Goal: Task Accomplishment & Management: Manage account settings

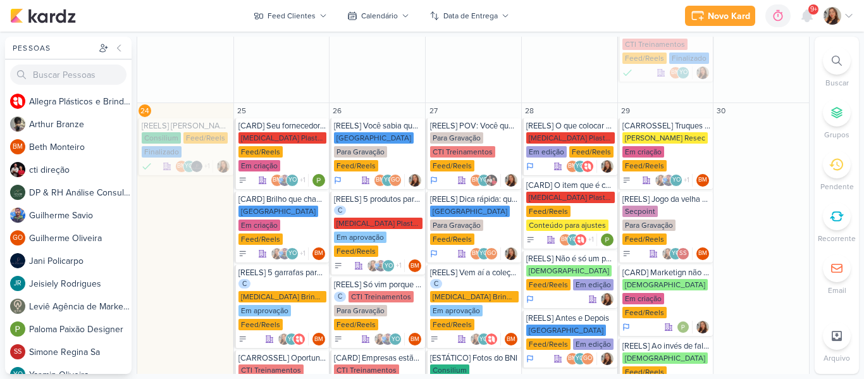
scroll to position [1309, 0]
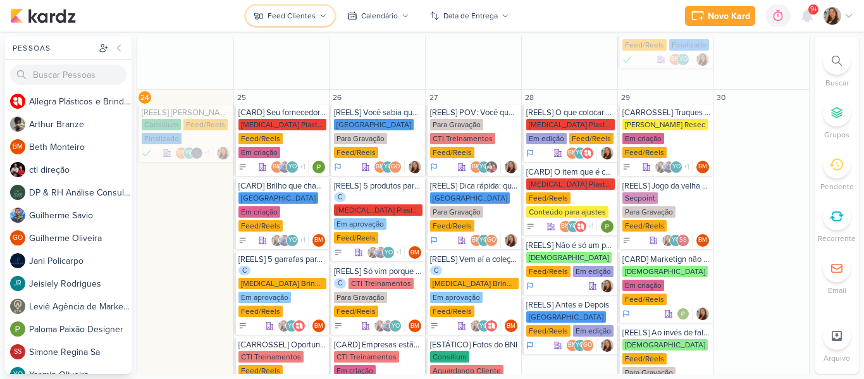
click at [301, 9] on button "Feed Clientes" at bounding box center [290, 16] width 89 height 20
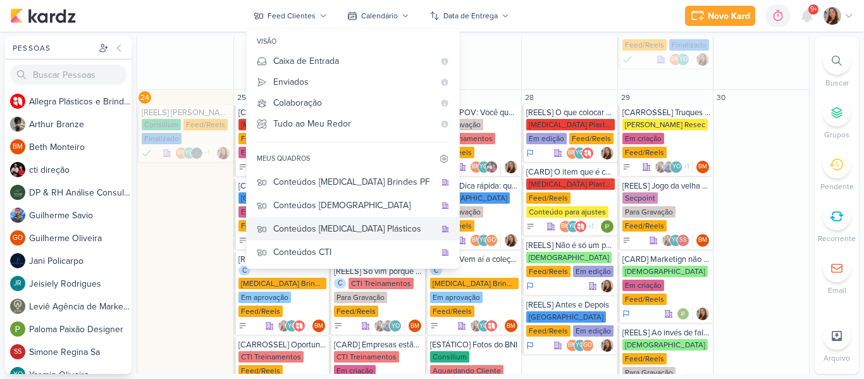
click at [370, 224] on div "Conteúdos [MEDICAL_DATA] Plásticos" at bounding box center [354, 228] width 162 height 13
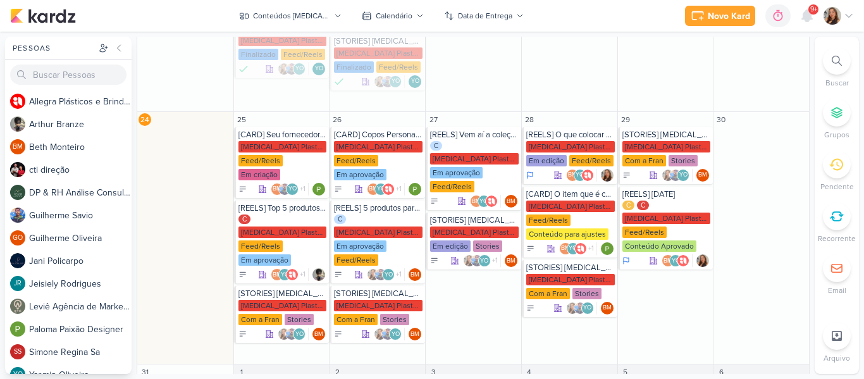
scroll to position [383, 0]
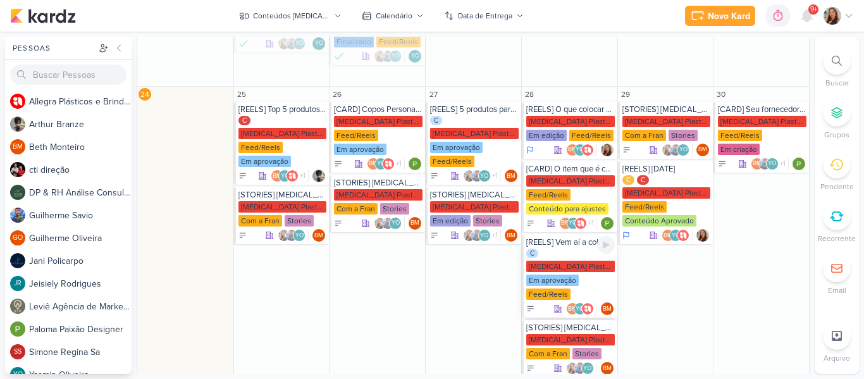
click at [558, 261] on div "[MEDICAL_DATA] Plasticos PJ" at bounding box center [570, 266] width 89 height 11
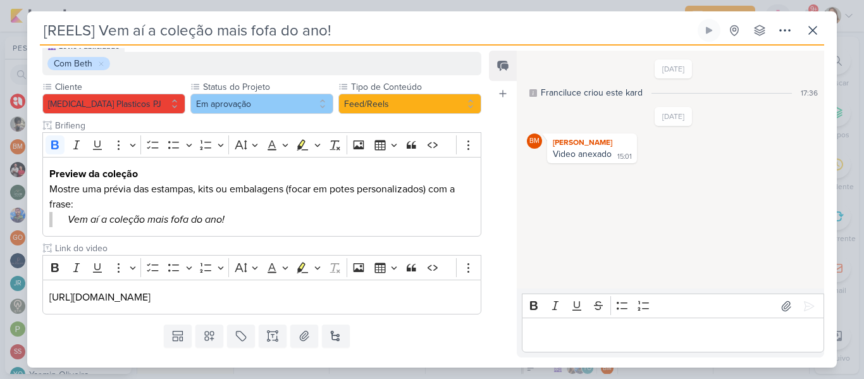
scroll to position [156, 0]
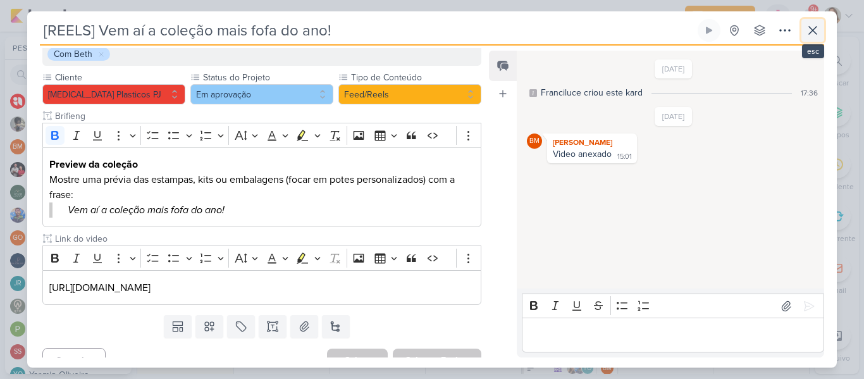
click at [817, 32] on icon at bounding box center [812, 30] width 15 height 15
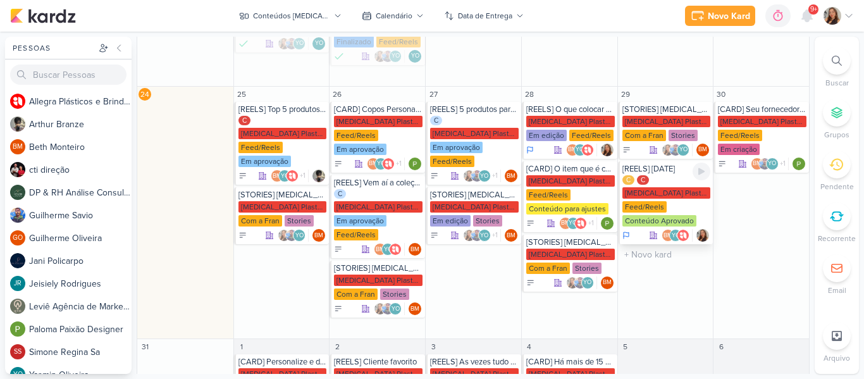
click at [637, 175] on div "C" at bounding box center [643, 180] width 12 height 10
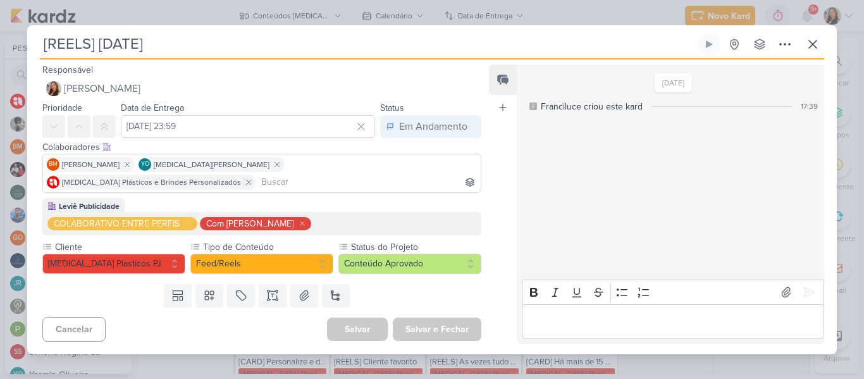
click at [301, 221] on icon at bounding box center [303, 223] width 4 height 4
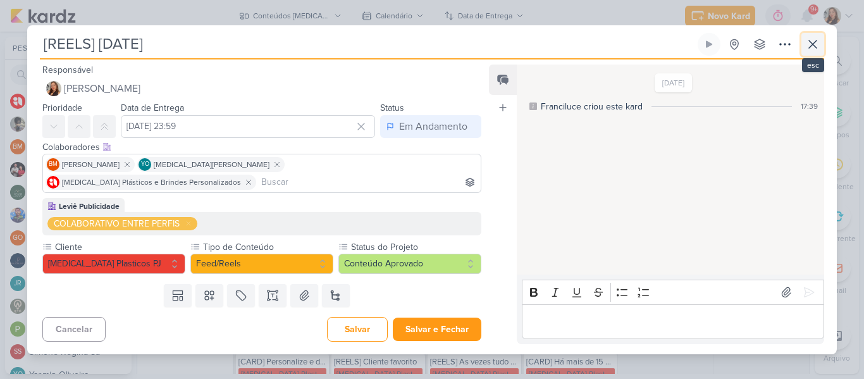
click at [817, 52] on icon at bounding box center [812, 44] width 15 height 15
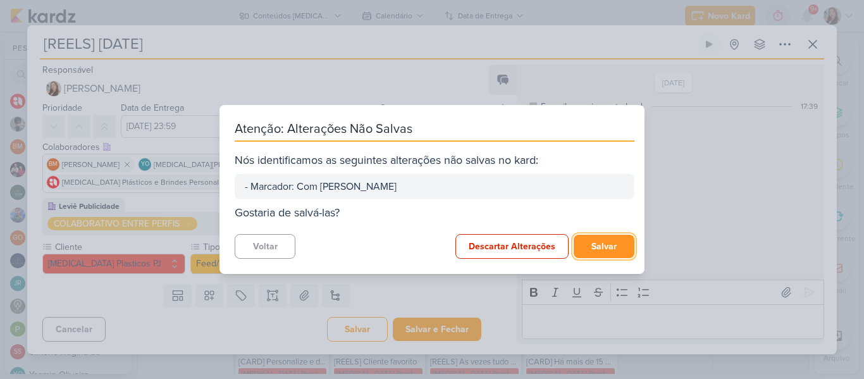
click at [593, 251] on button "Salvar" at bounding box center [604, 246] width 61 height 23
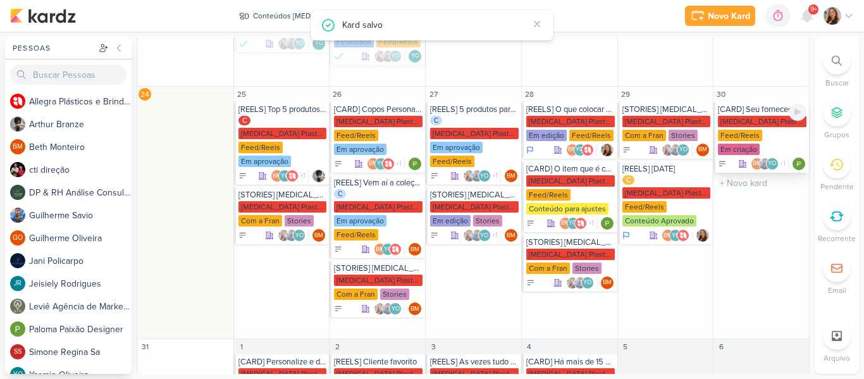
click at [743, 116] on div "[MEDICAL_DATA] Plasticos PJ" at bounding box center [762, 121] width 89 height 11
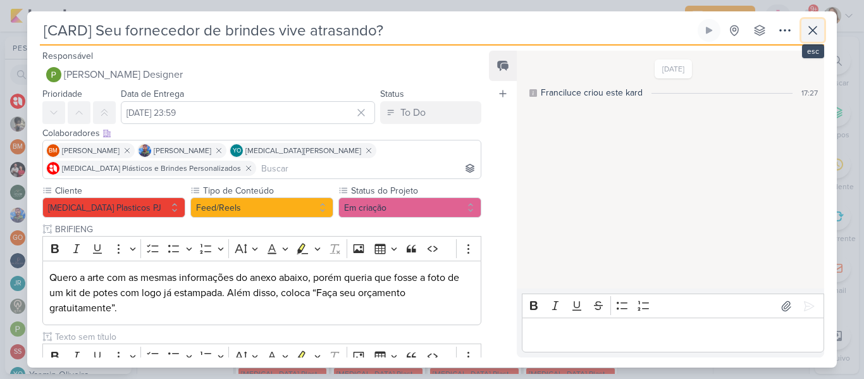
click at [815, 29] on icon at bounding box center [812, 30] width 15 height 15
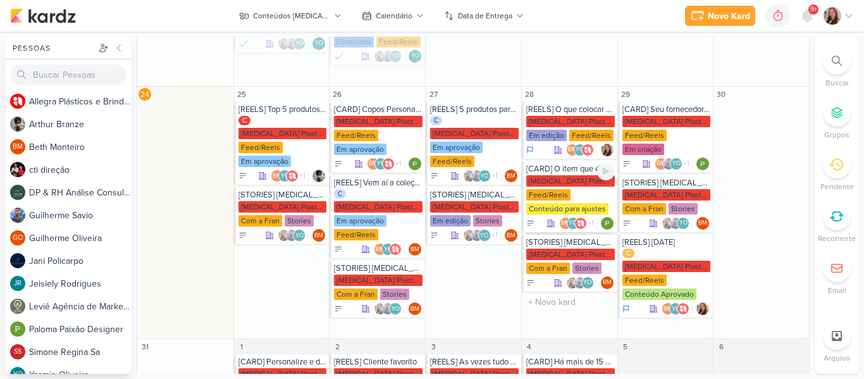
click at [552, 175] on div "[MEDICAL_DATA] Plasticos PJ Feed/Reels Conteúdo para ajustes" at bounding box center [570, 195] width 89 height 40
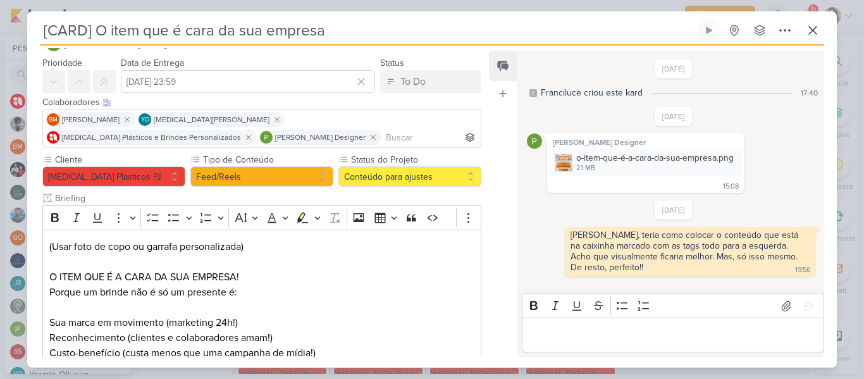
scroll to position [0, 0]
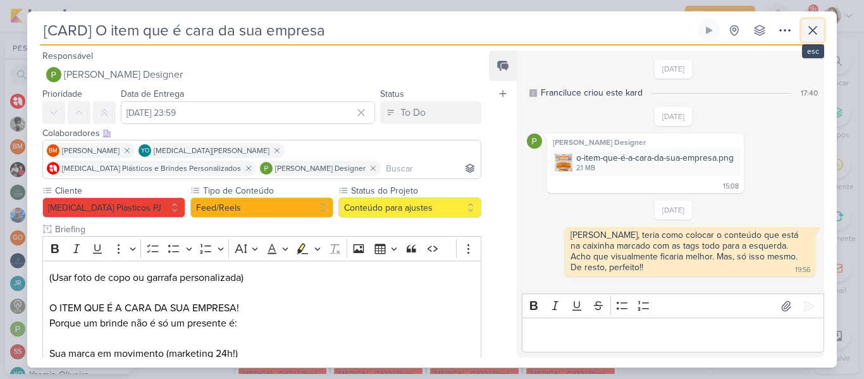
click at [812, 32] on icon at bounding box center [812, 30] width 15 height 15
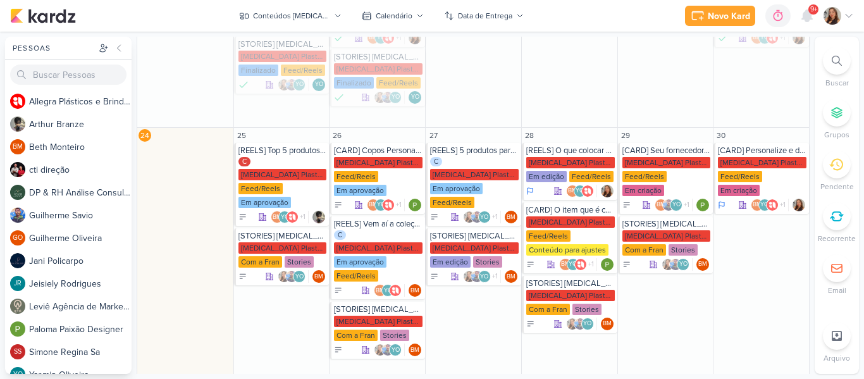
scroll to position [343, 0]
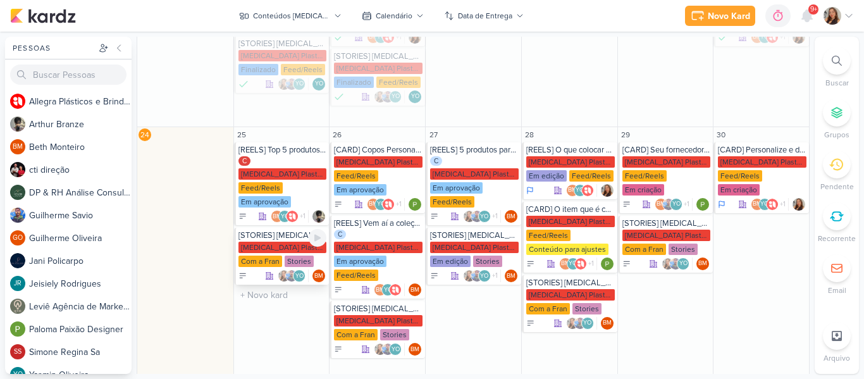
click at [282, 242] on div "[MEDICAL_DATA] Plasticos PJ" at bounding box center [283, 247] width 89 height 11
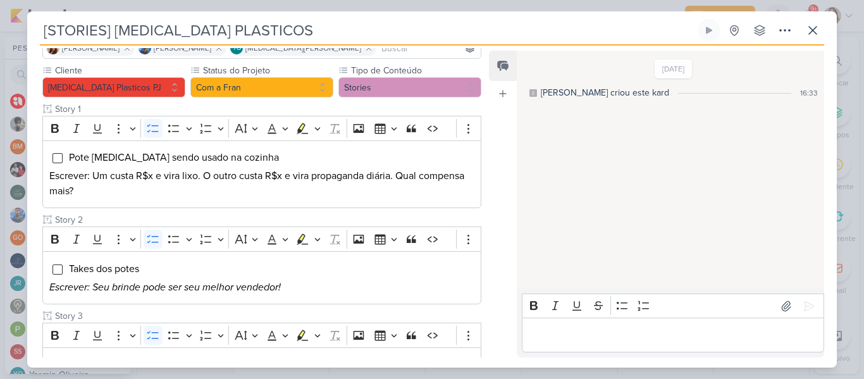
scroll to position [29, 0]
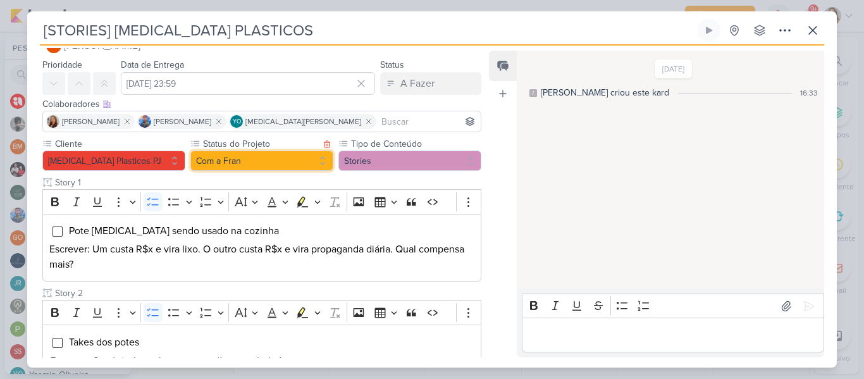
click at [319, 156] on button "Com a Fran" at bounding box center [261, 161] width 143 height 20
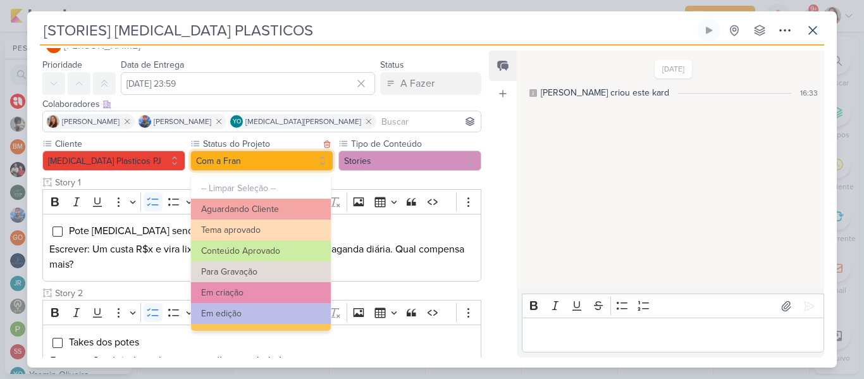
scroll to position [143, 0]
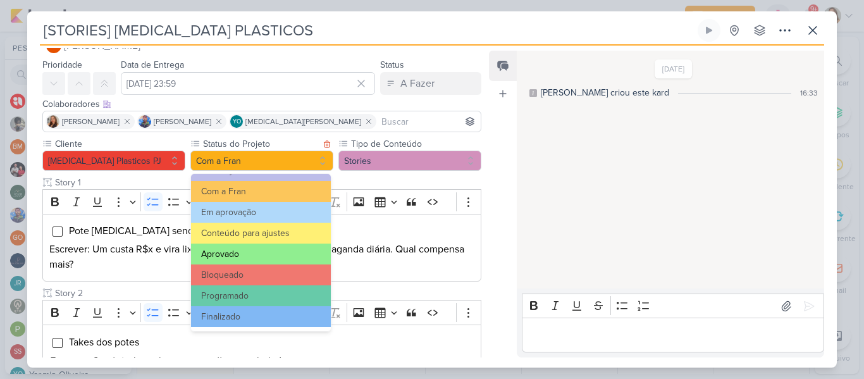
click at [288, 257] on button "Aprovado" at bounding box center [261, 254] width 140 height 21
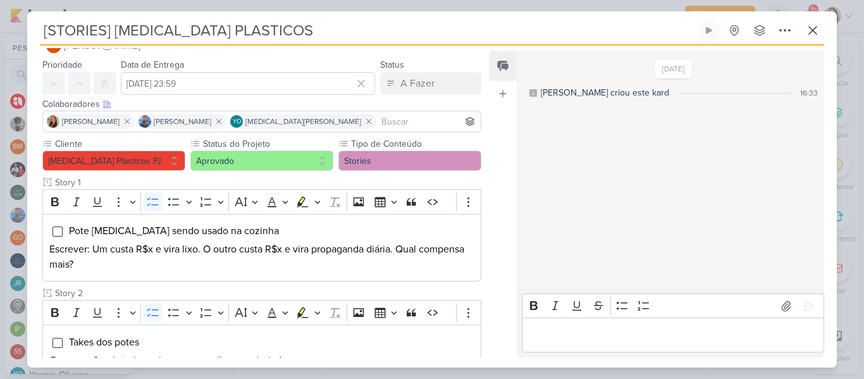
click at [379, 121] on input at bounding box center [428, 121] width 99 height 15
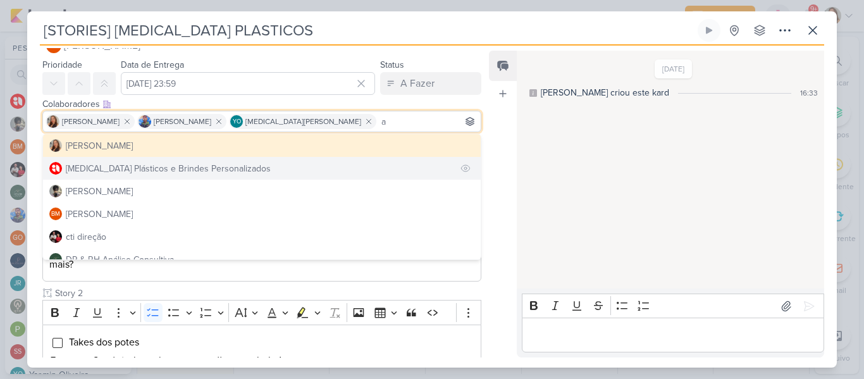
type input "a"
click at [353, 162] on button "[MEDICAL_DATA] Plásticos e Brindes Personalizados" at bounding box center [262, 168] width 438 height 23
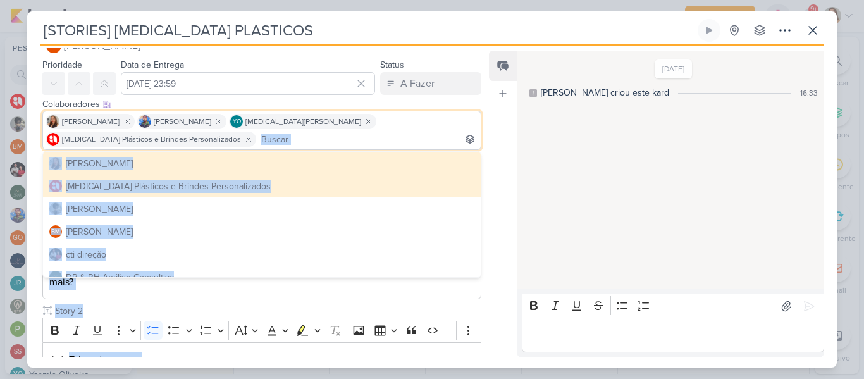
drag, startPoint x: 507, startPoint y: 146, endPoint x: 480, endPoint y: 124, distance: 34.2
click at [480, 124] on div "Responsável BM [GEOGRAPHIC_DATA] Nenhum contato encontrado create new contact N…" at bounding box center [432, 207] width 810 height 322
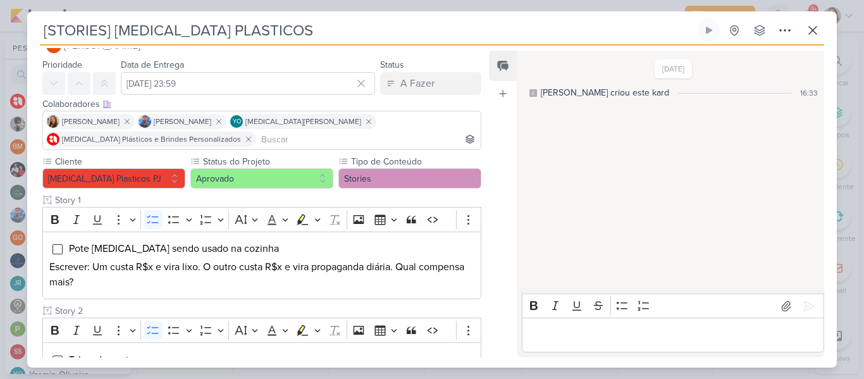
click at [480, 124] on div "Colaboradores Este kard pode ser visível a usuários da sua organização Este kar…" at bounding box center [256, 125] width 459 height 60
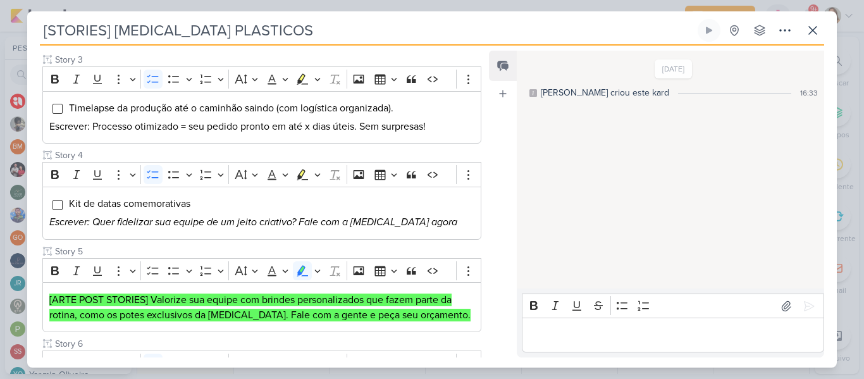
scroll to position [592, 0]
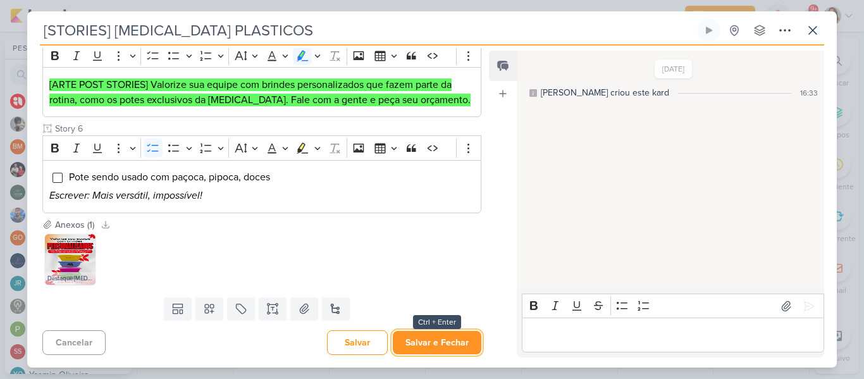
click at [457, 339] on button "Salvar e Fechar" at bounding box center [437, 342] width 89 height 23
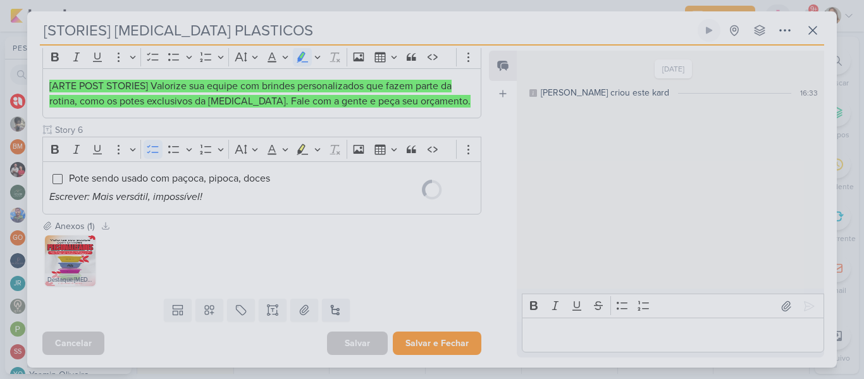
scroll to position [590, 0]
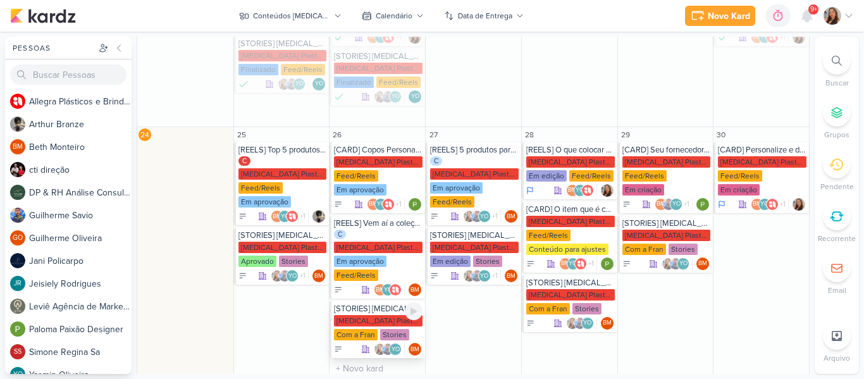
click at [359, 304] on div "[STORIES] [MEDICAL_DATA] PLÁSTICOS" at bounding box center [378, 309] width 89 height 10
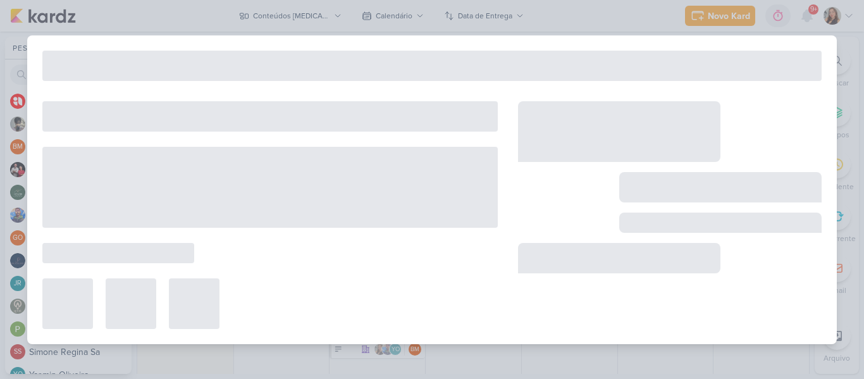
type input "[STORIES] [MEDICAL_DATA] PLÁSTICOS"
type input "[DATE] 23:59"
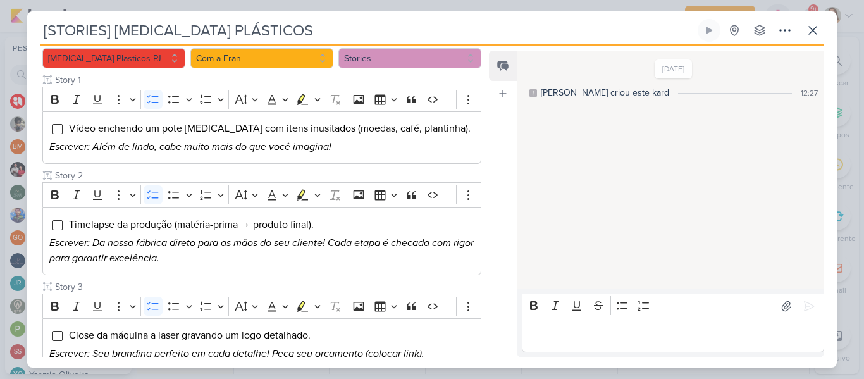
scroll to position [27, 0]
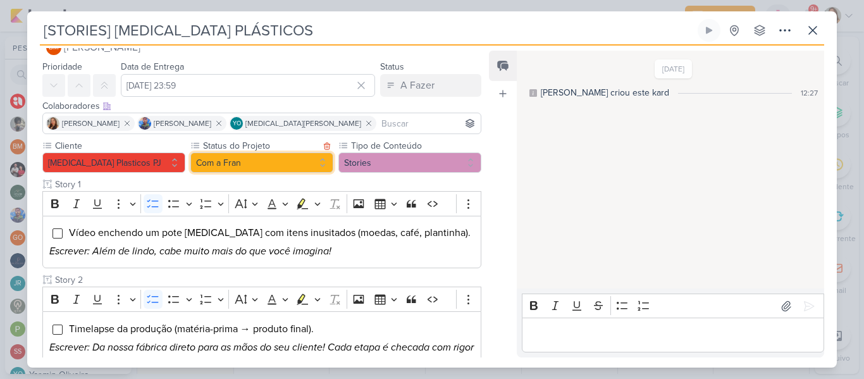
click at [278, 158] on button "Com a Fran" at bounding box center [261, 162] width 143 height 20
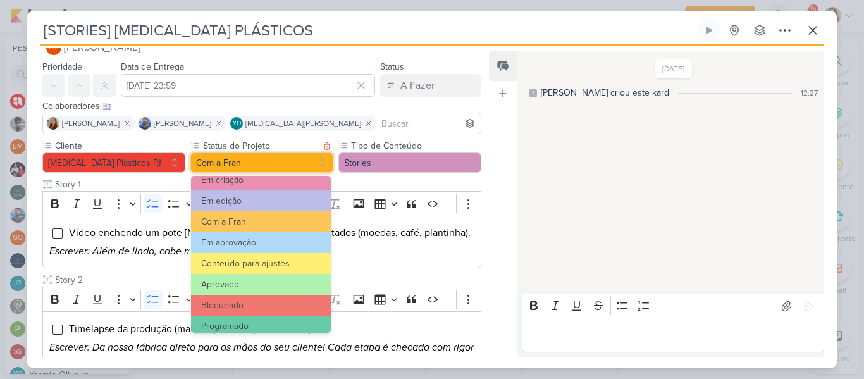
scroll to position [143, 0]
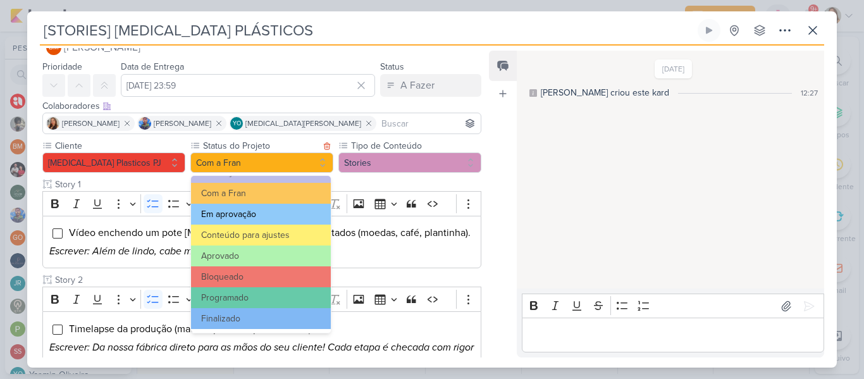
click at [276, 216] on button "Em aprovação" at bounding box center [261, 214] width 140 height 21
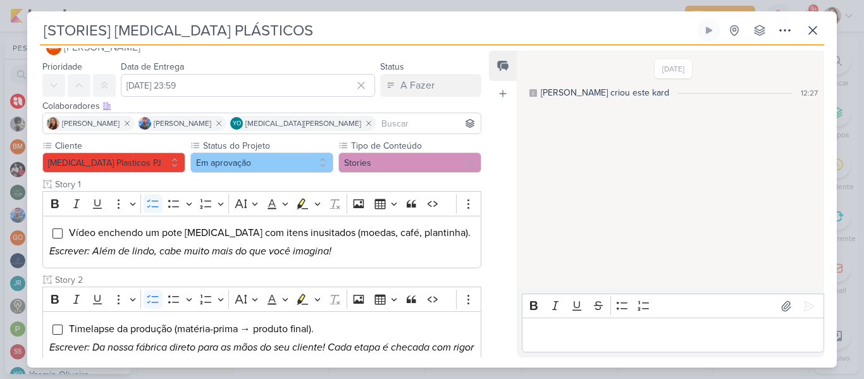
click at [379, 127] on input at bounding box center [428, 123] width 99 height 15
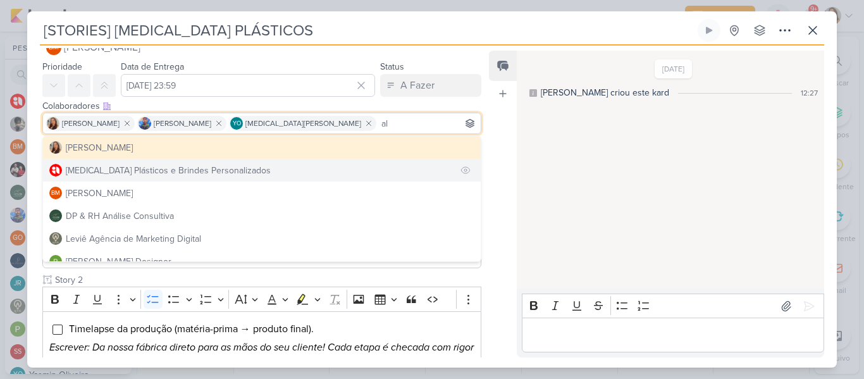
type input "al"
click at [363, 166] on button "[MEDICAL_DATA] Plásticos e Brindes Personalizados" at bounding box center [262, 170] width 438 height 23
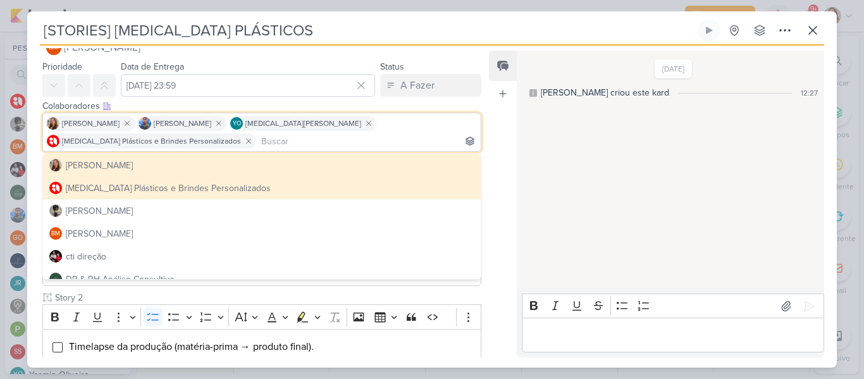
drag, startPoint x: 487, startPoint y: 163, endPoint x: 483, endPoint y: 149, distance: 15.0
click at [483, 149] on div "Responsável BM [GEOGRAPHIC_DATA] Nenhum contato encontrado create new contact N…" at bounding box center [432, 207] width 810 height 322
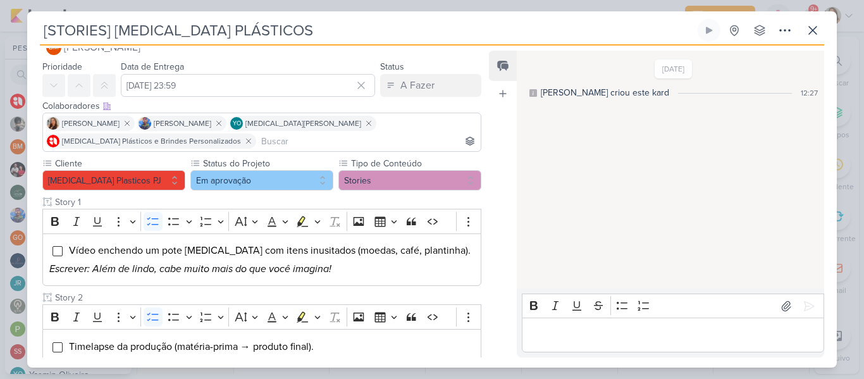
click at [497, 165] on div "Feed Atrelar email Solte o email para atrelar ao kard" at bounding box center [503, 204] width 28 height 307
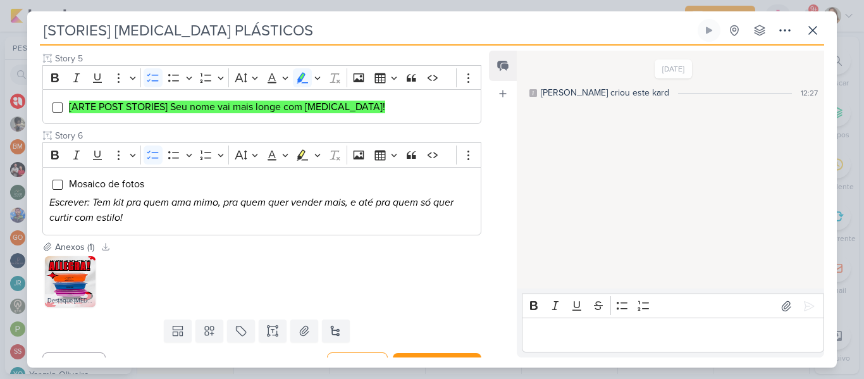
scroll to position [592, 0]
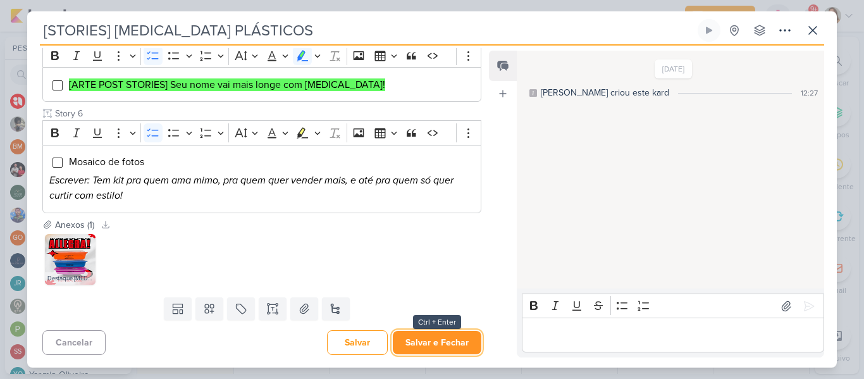
click at [446, 348] on button "Salvar e Fechar" at bounding box center [437, 342] width 89 height 23
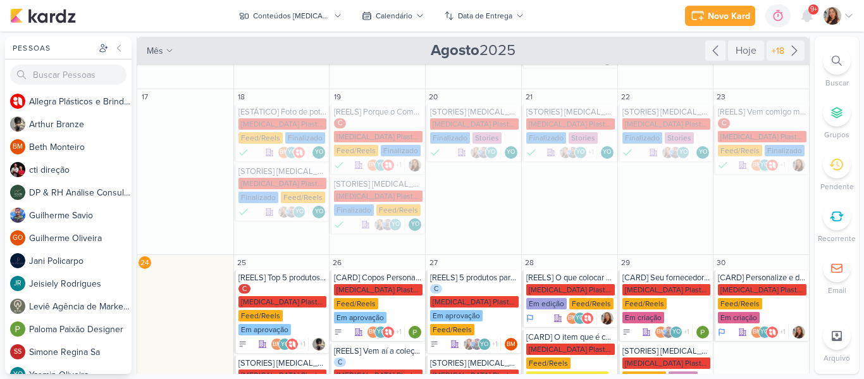
scroll to position [216, 0]
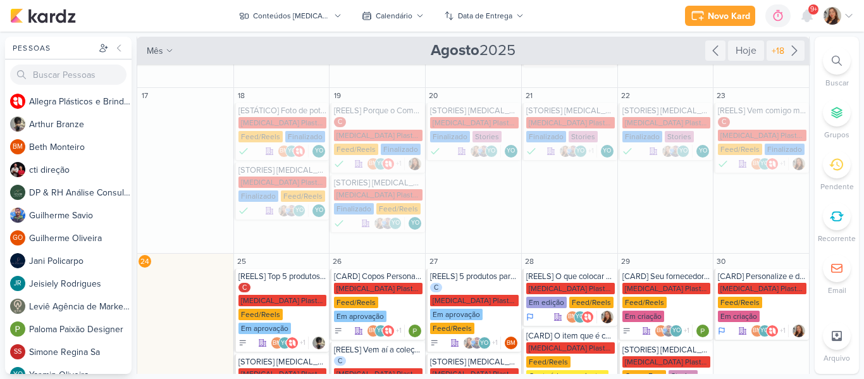
drag, startPoint x: 805, startPoint y: 153, endPoint x: 805, endPoint y: 176, distance: 22.8
click at [805, 176] on div "Conteúdos [MEDICAL_DATA] Plásticos visão Caixa de Entrada A caixa de entrada mo…" at bounding box center [474, 205] width 674 height 337
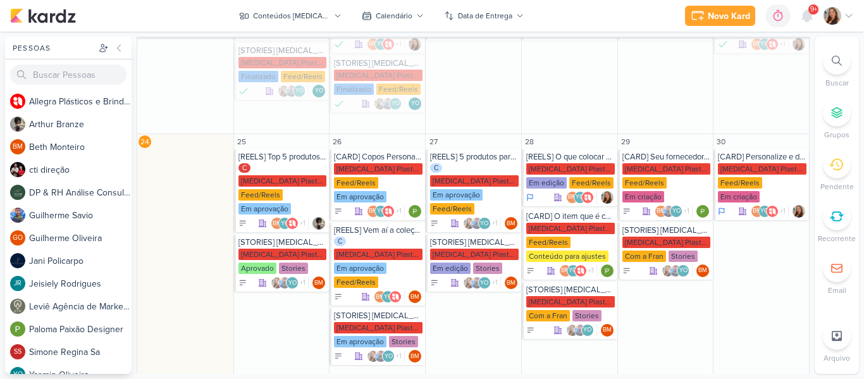
scroll to position [431, 0]
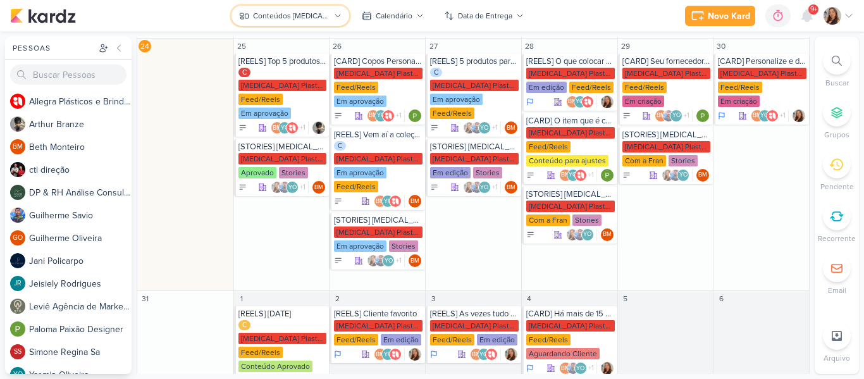
click at [290, 16] on div "Conteúdos [MEDICAL_DATA] Plásticos" at bounding box center [291, 15] width 77 height 11
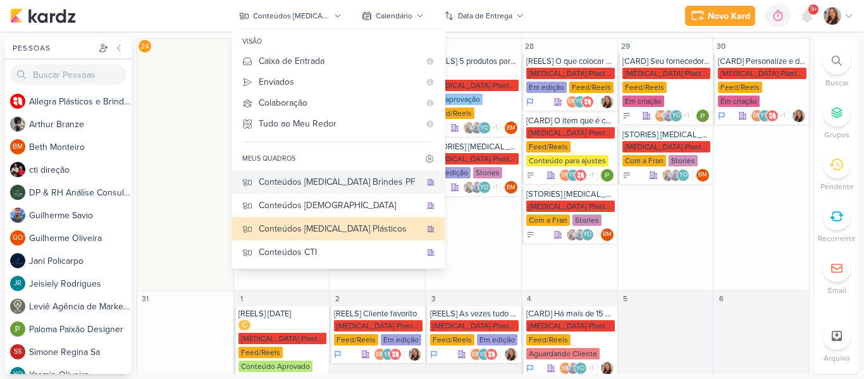
click at [350, 188] on div "Conteúdos [MEDICAL_DATA] Brindes PF" at bounding box center [340, 181] width 162 height 13
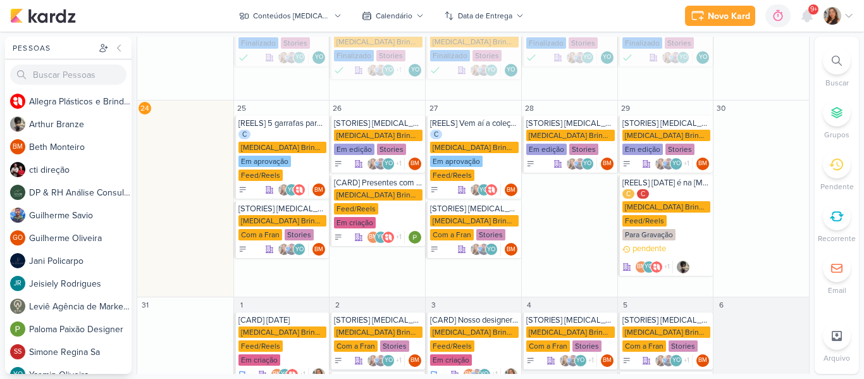
scroll to position [363, 0]
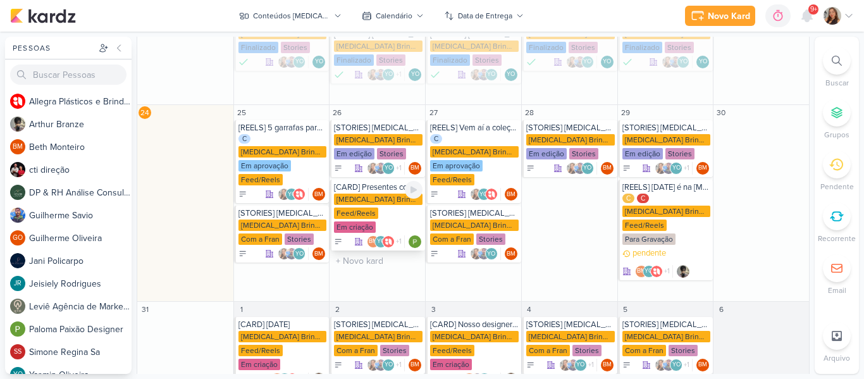
click at [377, 194] on div "[MEDICAL_DATA] Brindes PF Feed/Reels Em criação" at bounding box center [378, 214] width 89 height 40
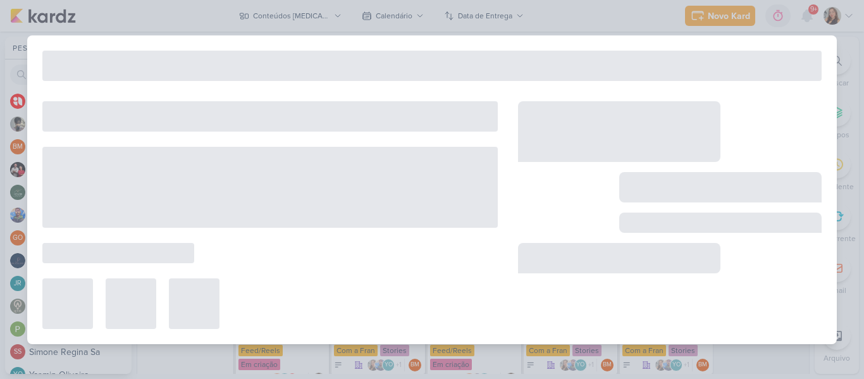
type input "[CARD] Presentes com cor, carinho e personalidade para alegrar o [DATE]!"
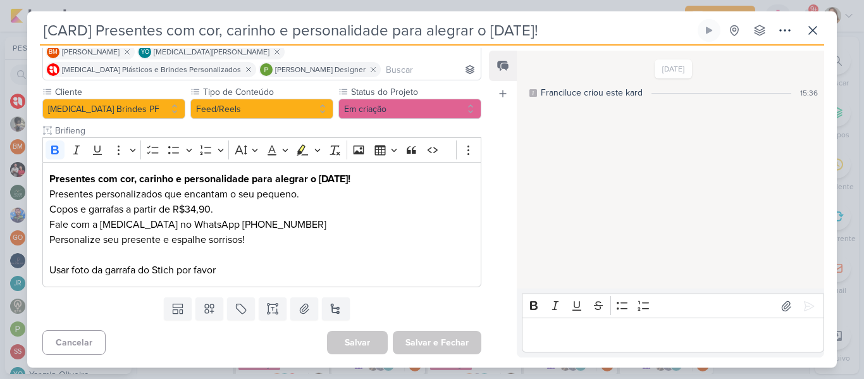
scroll to position [0, 0]
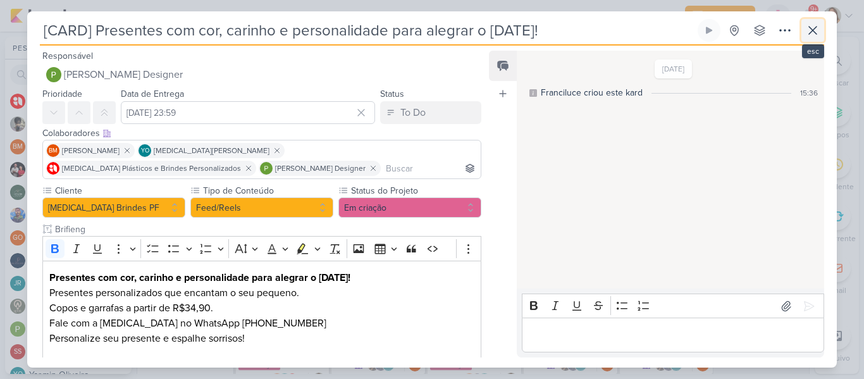
click at [814, 40] on button at bounding box center [813, 30] width 23 height 23
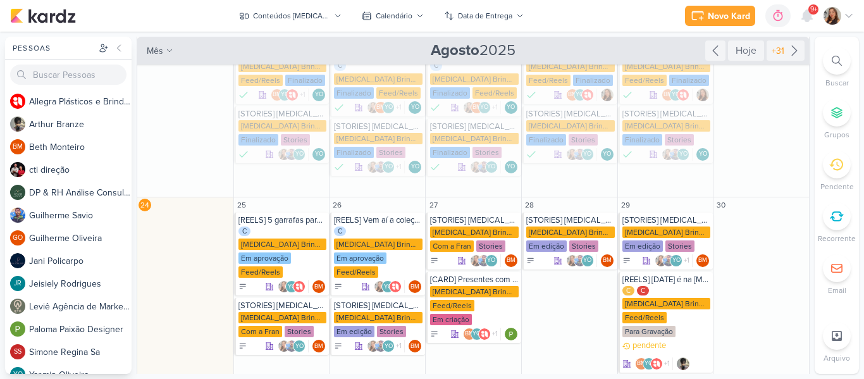
scroll to position [266, 0]
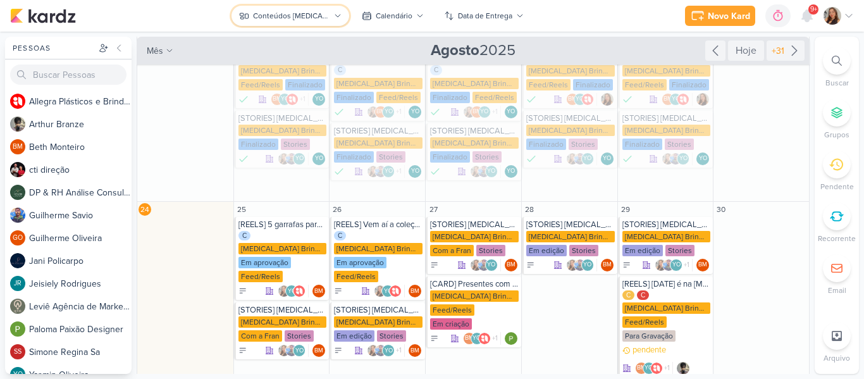
click at [273, 15] on div "Conteúdos [MEDICAL_DATA] Brindes PF" at bounding box center [291, 15] width 77 height 11
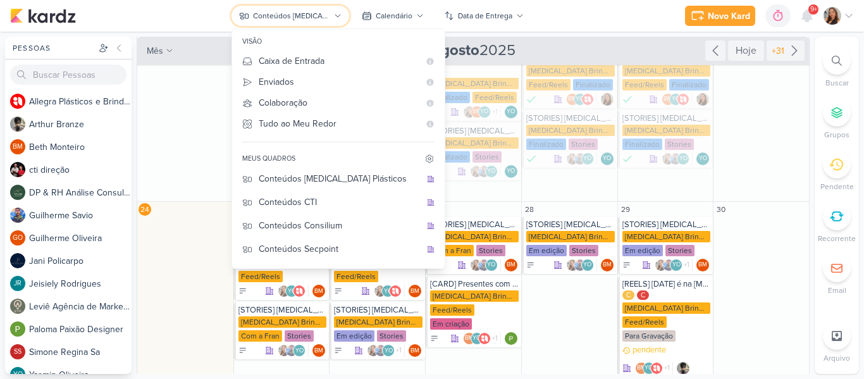
scroll to position [55, 0]
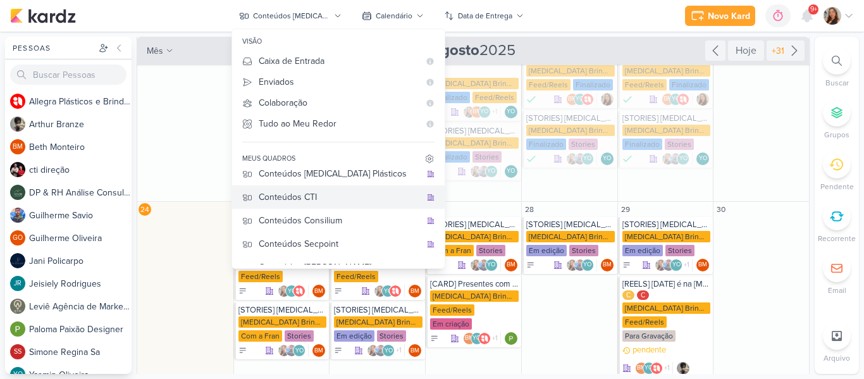
click at [352, 202] on div "Conteúdos CTI" at bounding box center [340, 196] width 162 height 13
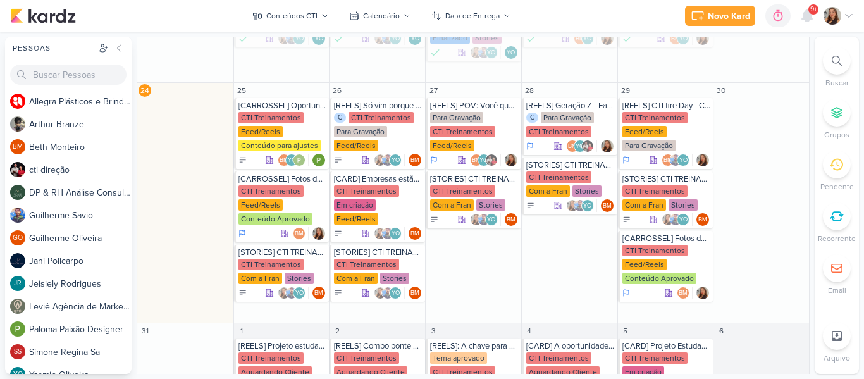
scroll to position [431, 0]
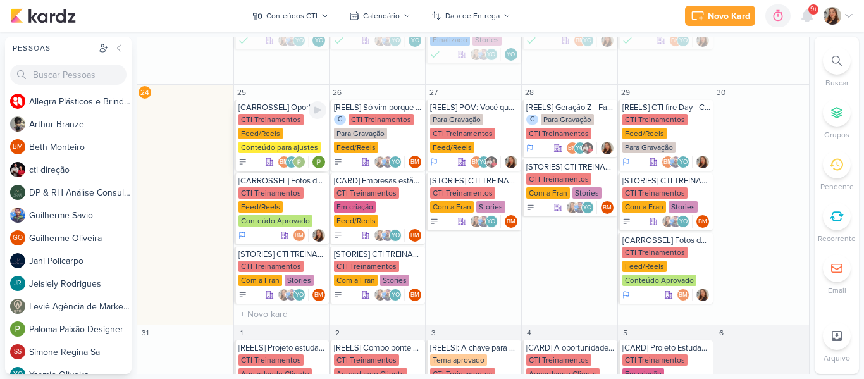
click at [266, 124] on div "CTI Treinamentos" at bounding box center [271, 119] width 65 height 11
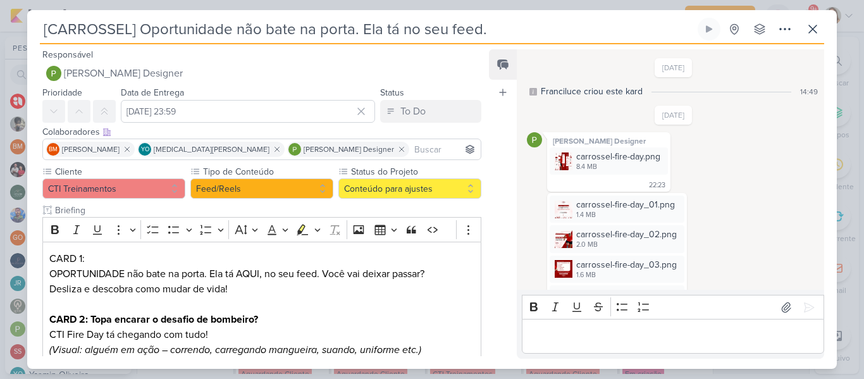
scroll to position [137, 0]
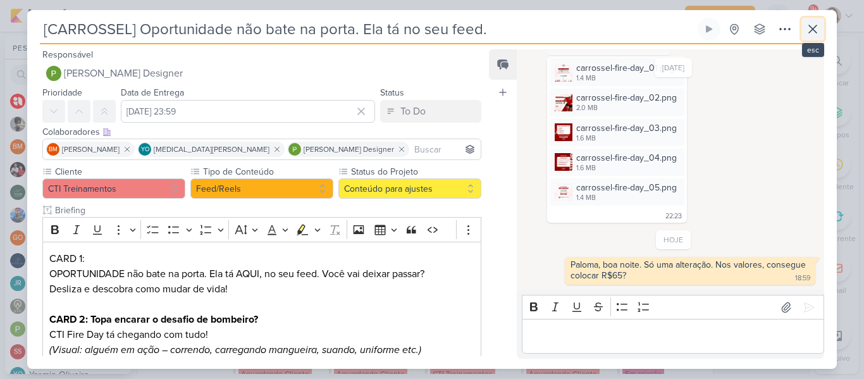
click at [812, 39] on button at bounding box center [813, 29] width 23 height 23
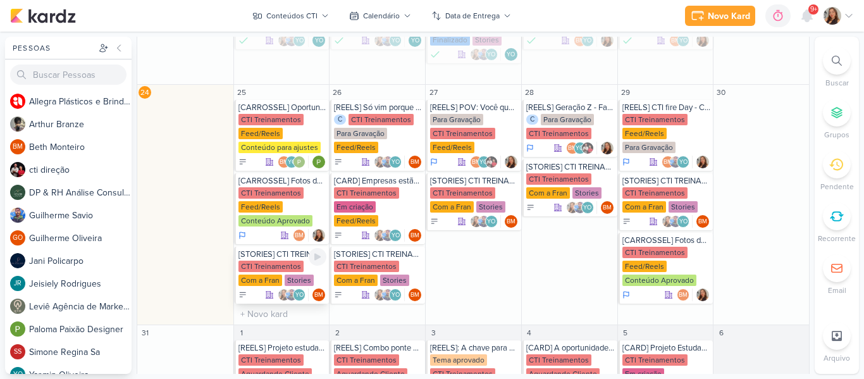
click at [273, 270] on div "CTI Treinamentos" at bounding box center [271, 266] width 65 height 11
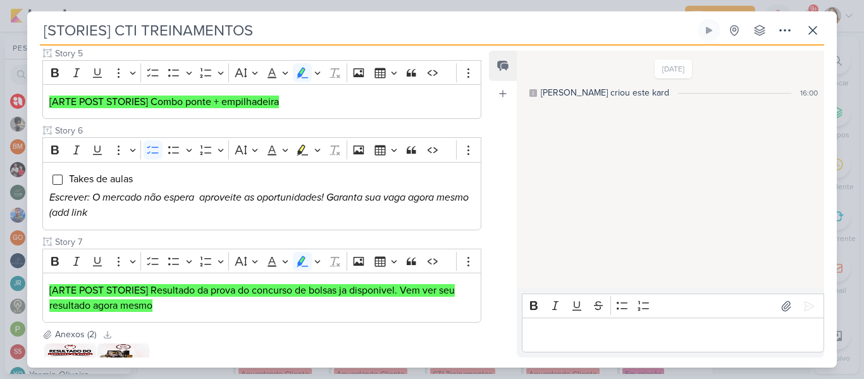
scroll to position [641, 0]
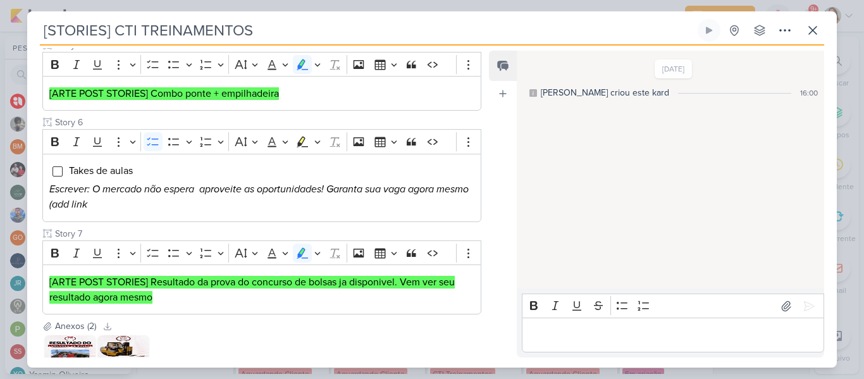
drag, startPoint x: 490, startPoint y: 267, endPoint x: 490, endPoint y: 274, distance: 7.0
click at [490, 274] on div "Feed Atrelar email Solte o email para atrelar ao kard" at bounding box center [503, 204] width 28 height 307
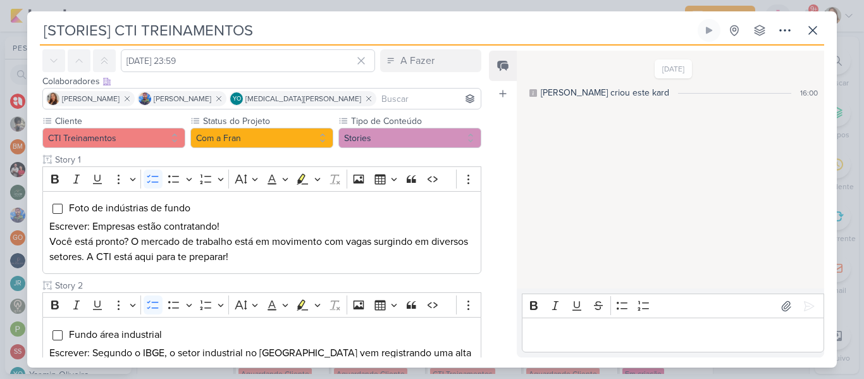
scroll to position [30, 0]
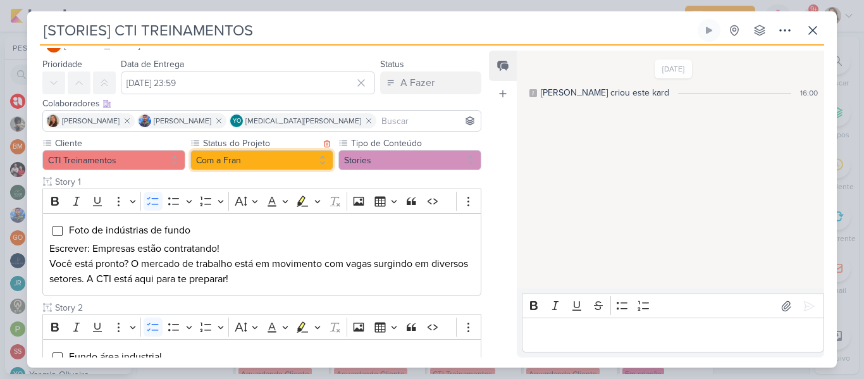
click at [285, 168] on button "Com a Fran" at bounding box center [261, 160] width 143 height 20
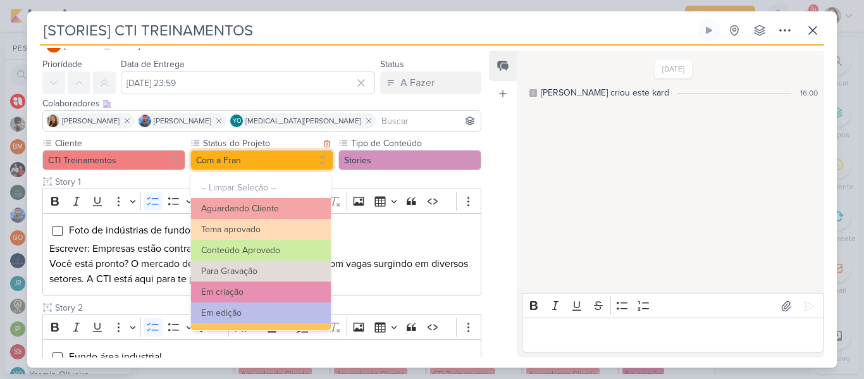
scroll to position [143, 0]
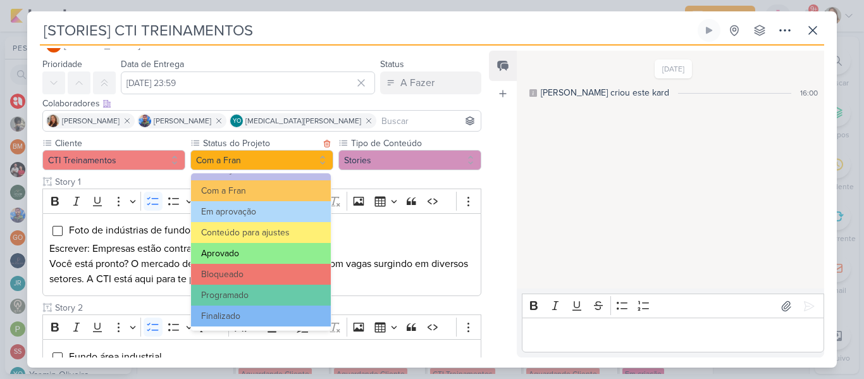
click at [282, 249] on button "Aprovado" at bounding box center [261, 253] width 140 height 21
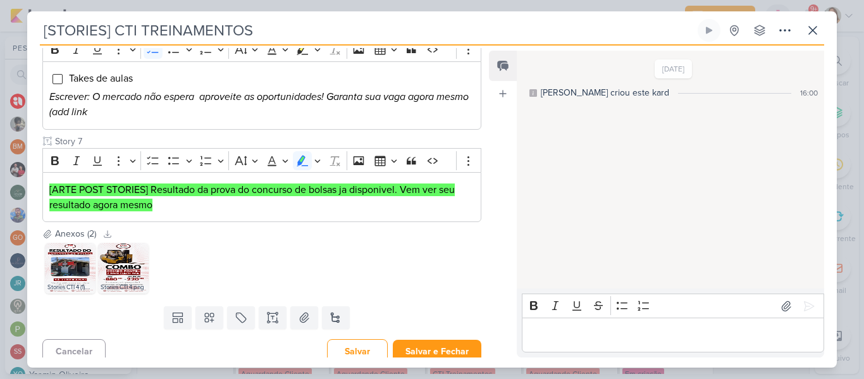
scroll to position [742, 0]
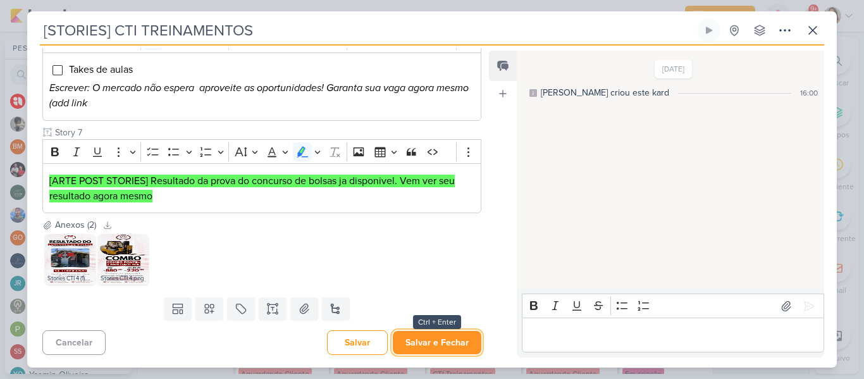
click at [453, 341] on button "Salvar e Fechar" at bounding box center [437, 342] width 89 height 23
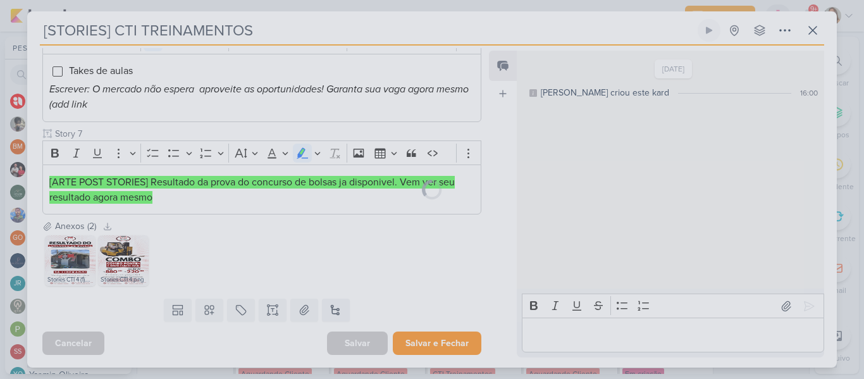
scroll to position [741, 0]
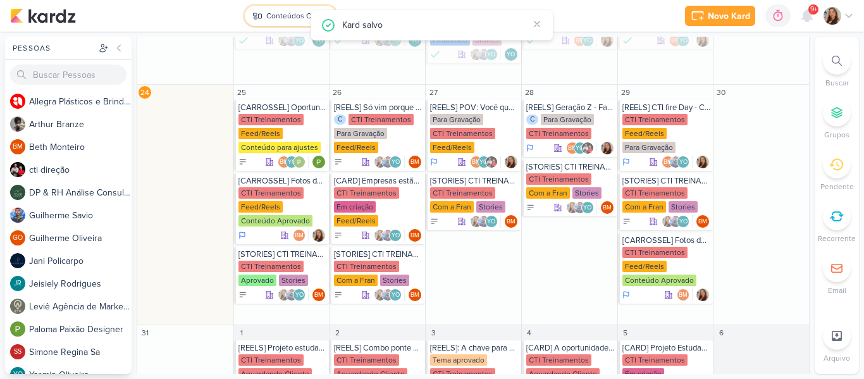
click at [282, 15] on div "Conteúdos CTI" at bounding box center [291, 15] width 51 height 11
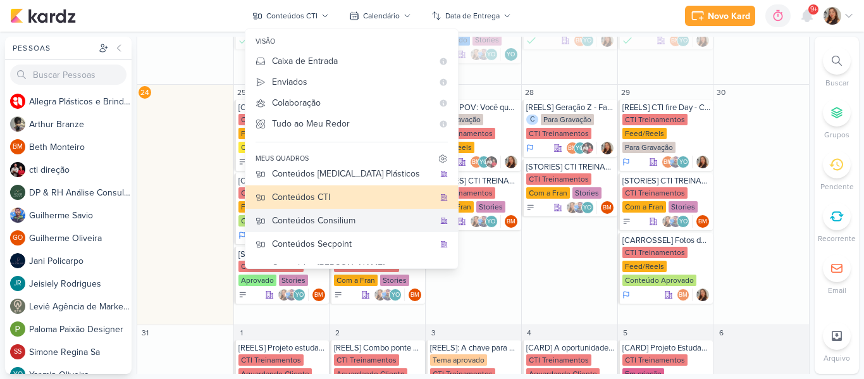
click at [380, 218] on div "Conteúdos Consilium" at bounding box center [353, 220] width 162 height 13
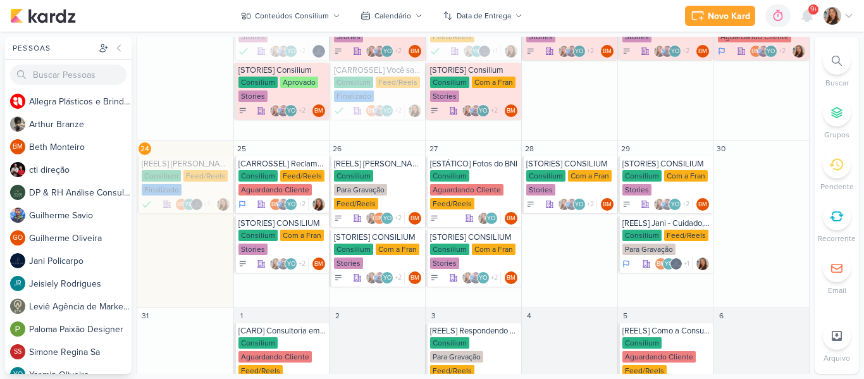
scroll to position [519, 0]
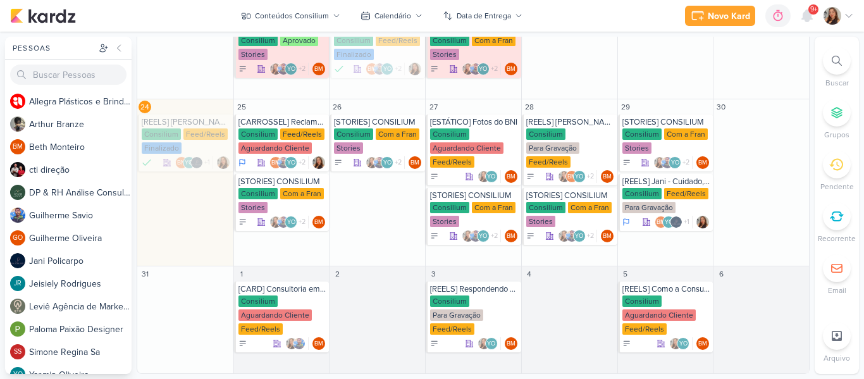
drag, startPoint x: 811, startPoint y: 274, endPoint x: 811, endPoint y: 232, distance: 42.4
click at [811, 232] on div "Pessoas [GEOGRAPHIC_DATA] A l l e g r a P l á s t i c o s e B r i n d e s P e r…" at bounding box center [432, 205] width 864 height 337
click at [280, 133] on div "Feed/Reels" at bounding box center [302, 133] width 44 height 11
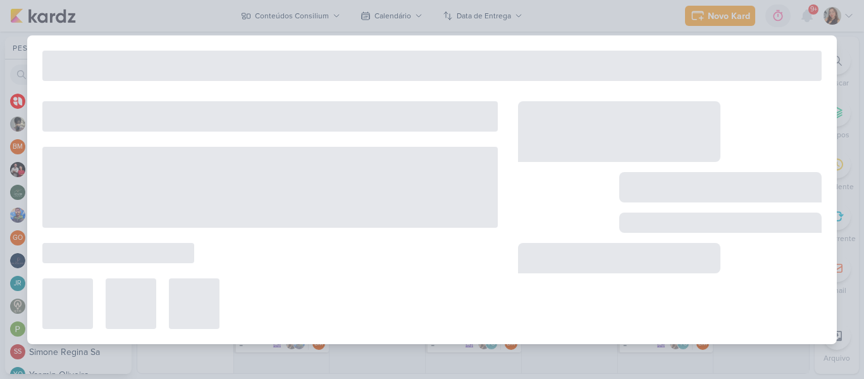
type input "[CARROSSEL] Reclama do colabora, mas..."
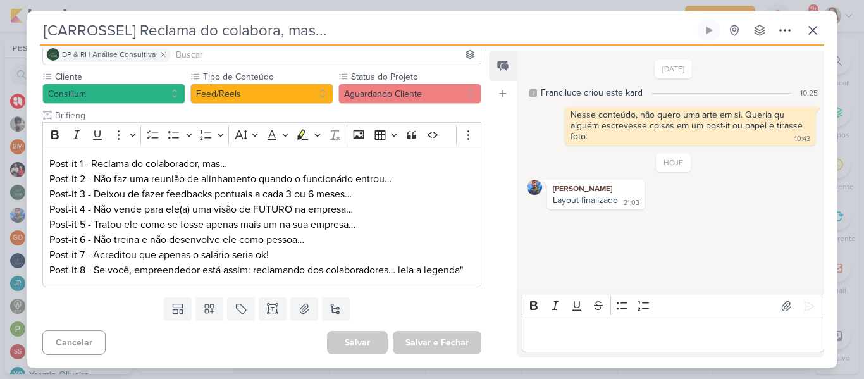
scroll to position [129, 0]
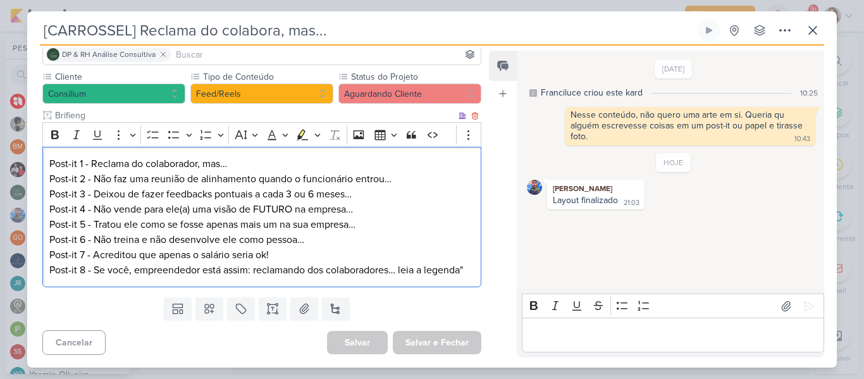
click at [383, 217] on p "Post-it 5 - Tratou ele como se fosse apenas mais um na sua empresa…" at bounding box center [261, 224] width 425 height 15
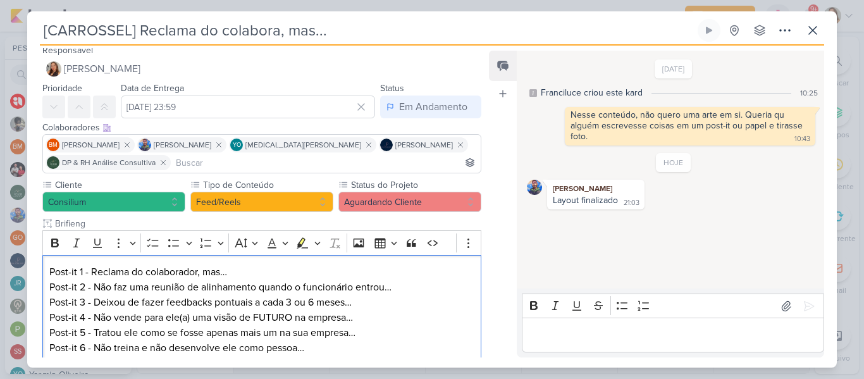
scroll to position [0, 0]
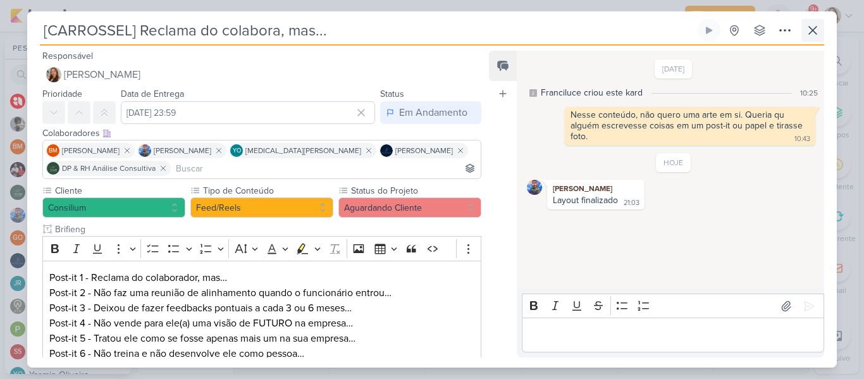
drag, startPoint x: 826, startPoint y: 23, endPoint x: 817, endPoint y: 28, distance: 9.7
click at [817, 28] on div "[CARROSSEL] Reclama do colabora, mas... Criado por mim nenhum grupo disponível" at bounding box center [432, 193] width 810 height 349
click at [817, 28] on icon at bounding box center [812, 30] width 15 height 15
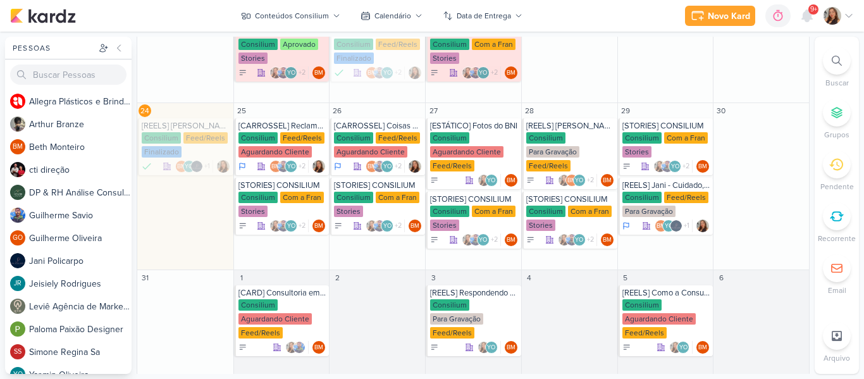
scroll to position [519, 0]
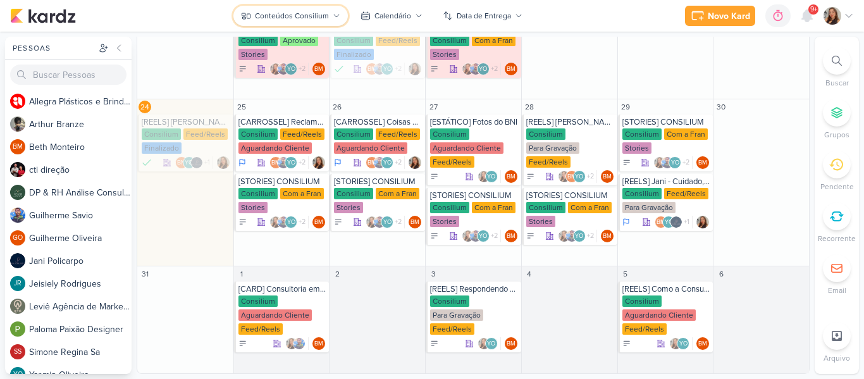
click at [305, 18] on div "Conteúdos Consilium" at bounding box center [292, 15] width 74 height 11
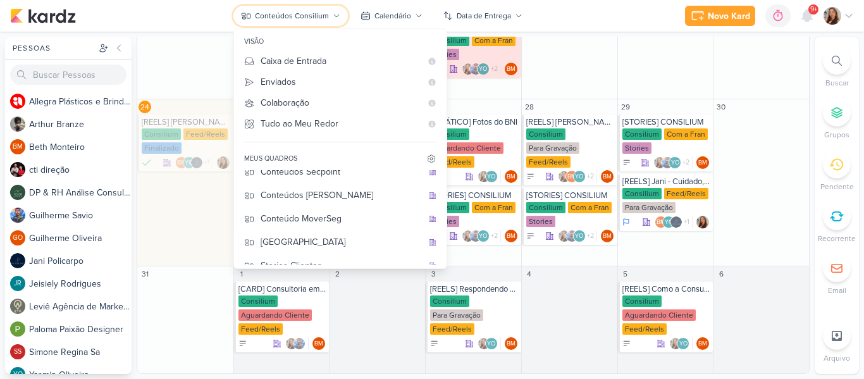
scroll to position [128, 0]
click at [327, 173] on div "Conteúdos Secpoint" at bounding box center [342, 170] width 162 height 13
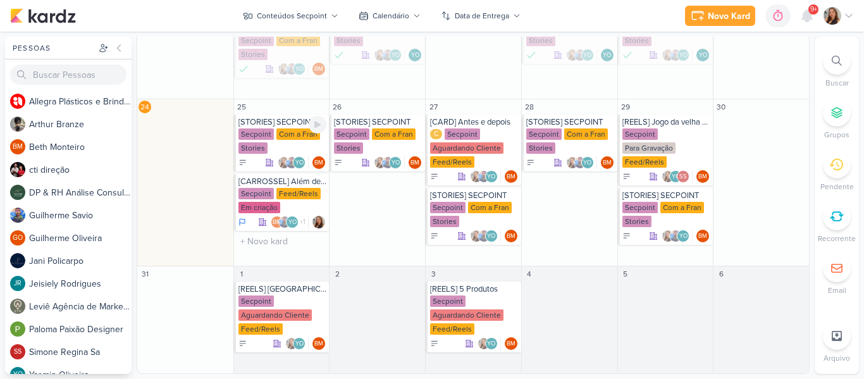
scroll to position [402, 0]
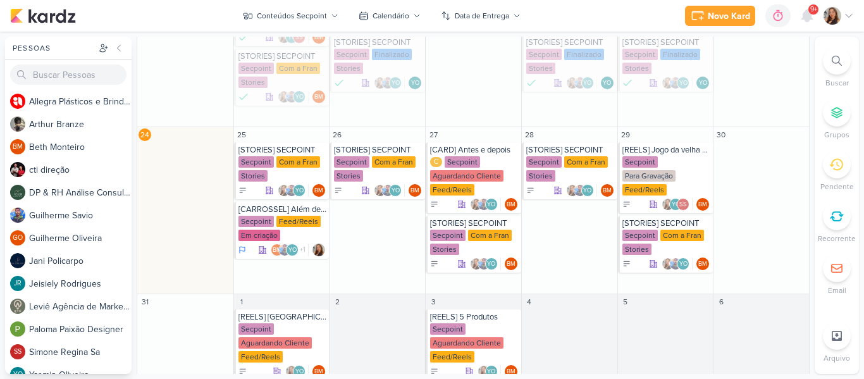
drag, startPoint x: 805, startPoint y: 249, endPoint x: 806, endPoint y: 172, distance: 77.2
click at [806, 172] on div "Conteúdos Secpoint visão Caixa de Entrada A caixa de entrada mostra todos os ka…" at bounding box center [474, 205] width 674 height 337
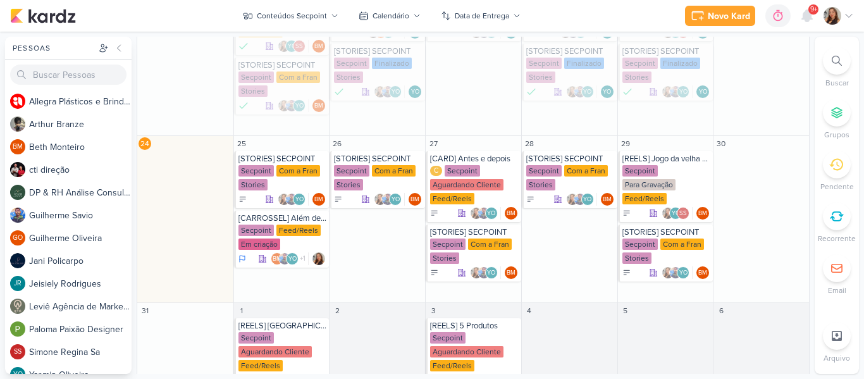
scroll to position [416, 0]
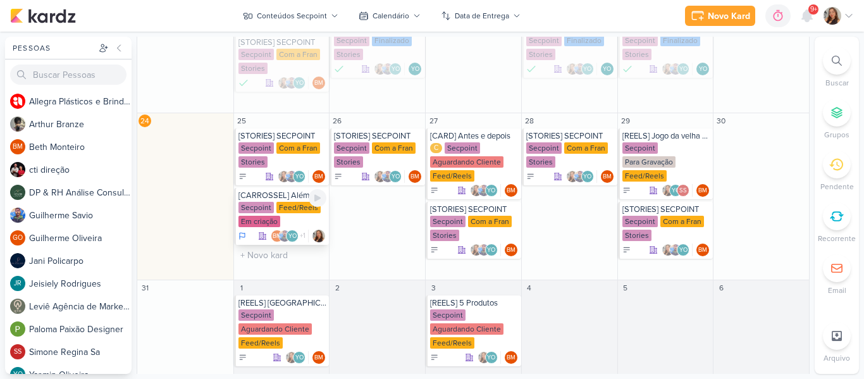
click at [263, 202] on div "Secpoint" at bounding box center [256, 207] width 35 height 11
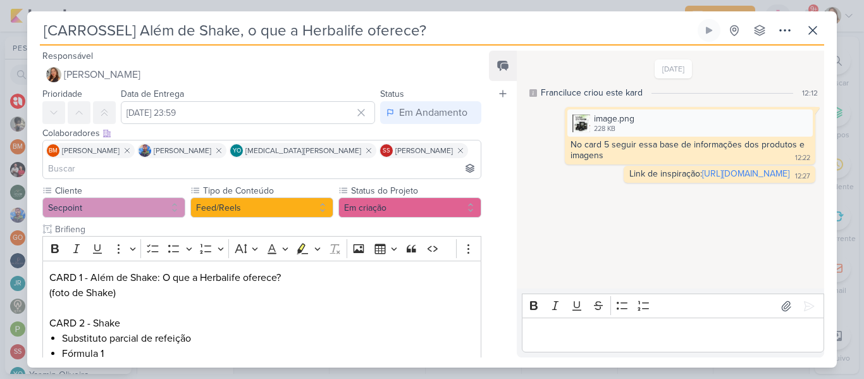
drag, startPoint x: 481, startPoint y: 127, endPoint x: 482, endPoint y: 164, distance: 37.3
click at [482, 164] on div "Responsável [PERSON_NAME] Nenhum contato encontrado create new contact Novo Con…" at bounding box center [256, 202] width 459 height 309
click at [509, 162] on div "Feed Atrelar email Solte o email para atrelar ao kard" at bounding box center [503, 204] width 28 height 307
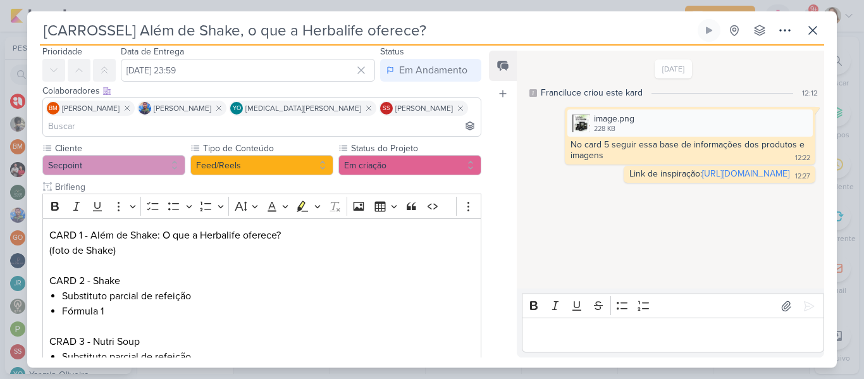
scroll to position [35, 0]
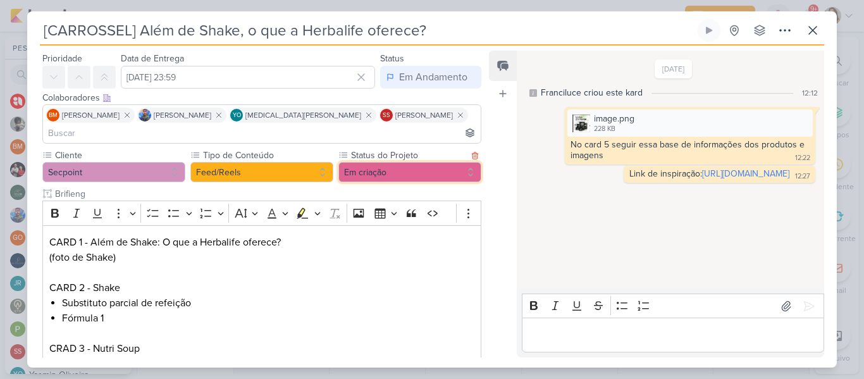
click at [376, 162] on button "Em criação" at bounding box center [409, 172] width 143 height 20
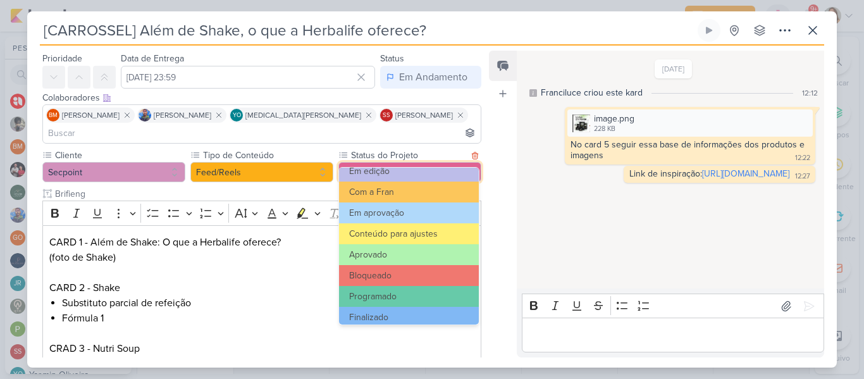
scroll to position [143, 0]
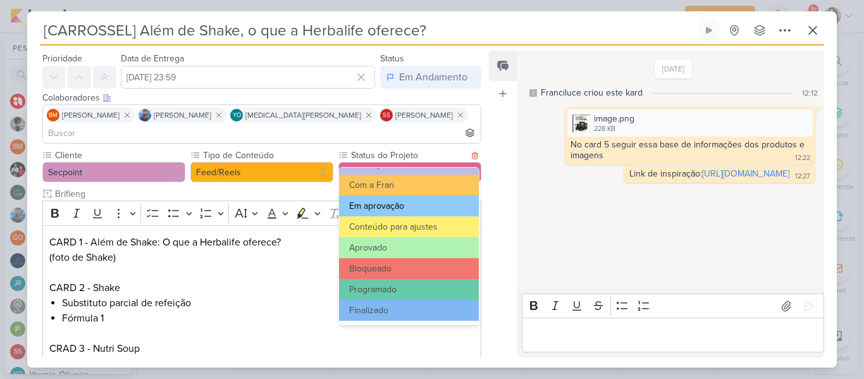
click at [407, 207] on button "Em aprovação" at bounding box center [409, 205] width 140 height 21
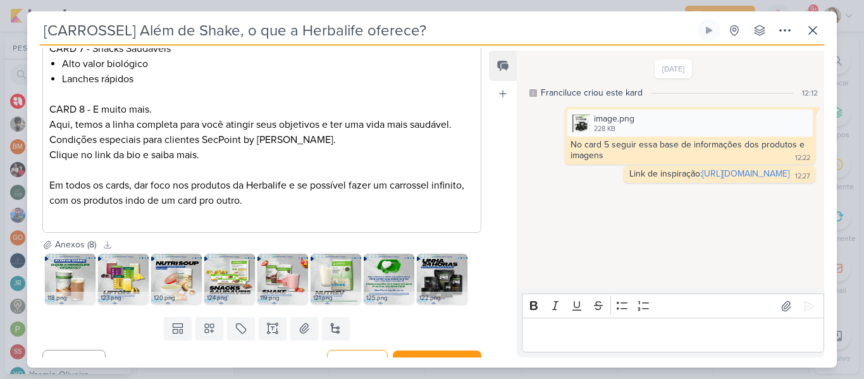
scroll to position [595, 0]
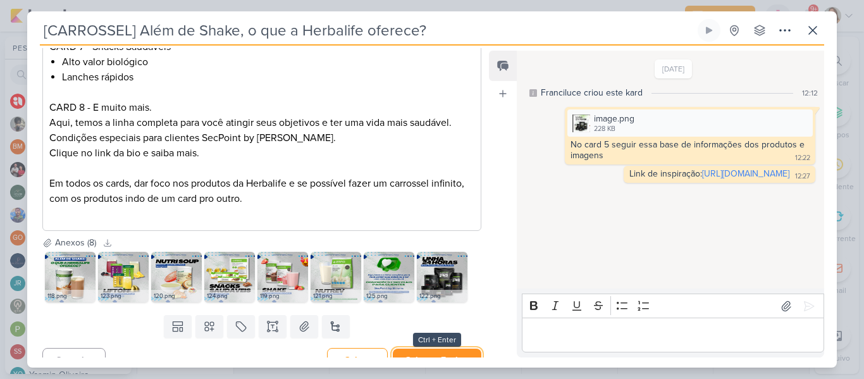
click at [464, 350] on button "Salvar e Fechar" at bounding box center [437, 360] width 89 height 23
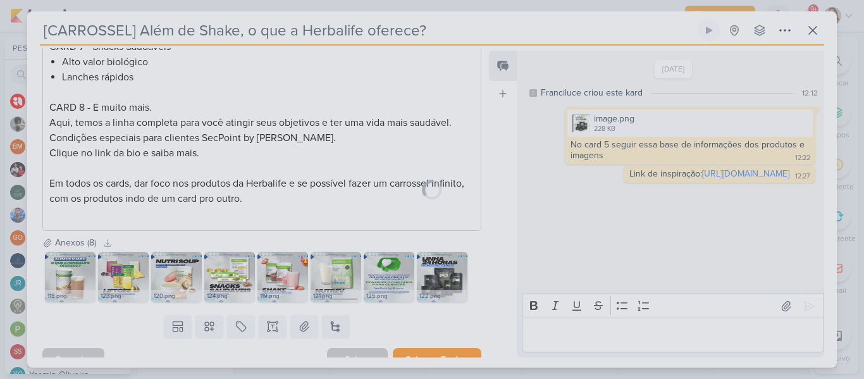
scroll to position [594, 0]
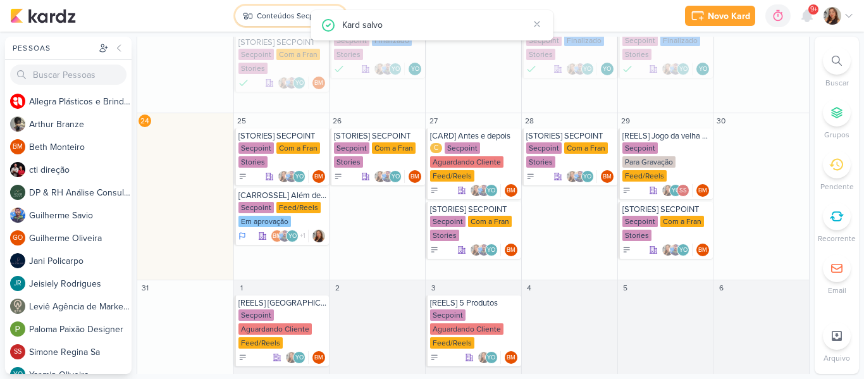
click at [280, 22] on button "Conteúdos Secpoint" at bounding box center [290, 16] width 111 height 20
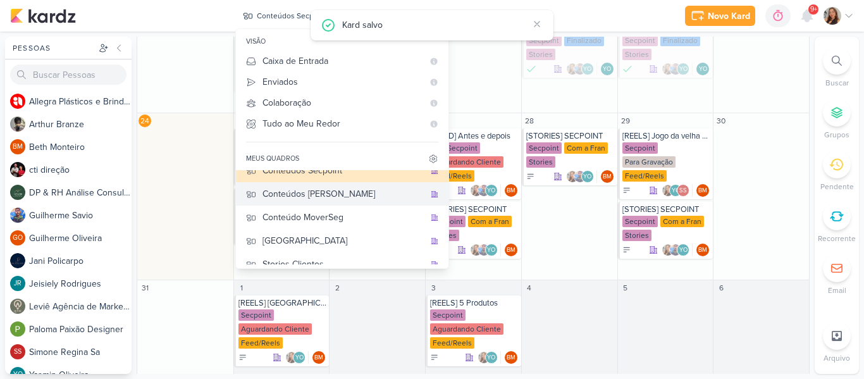
click at [335, 199] on div "Conteúdos [PERSON_NAME]" at bounding box center [344, 193] width 162 height 13
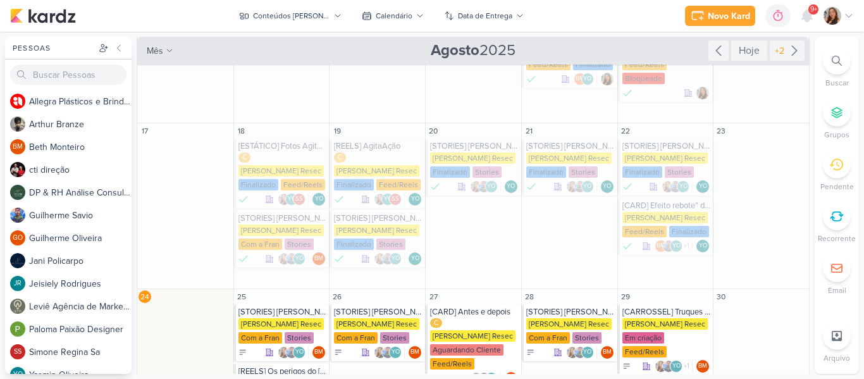
scroll to position [457, 0]
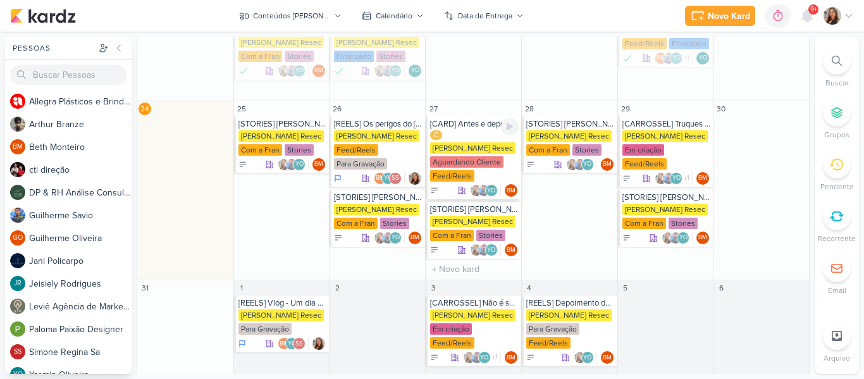
click at [476, 130] on div "C [PERSON_NAME] Resec Aguardando Cliente Feed/Reels" at bounding box center [474, 156] width 89 height 53
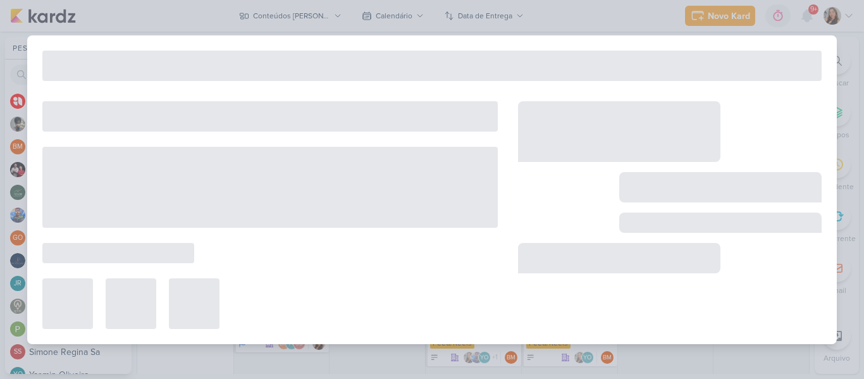
type input "[CARD] Antes e depois"
type input "[DATE] 23:59"
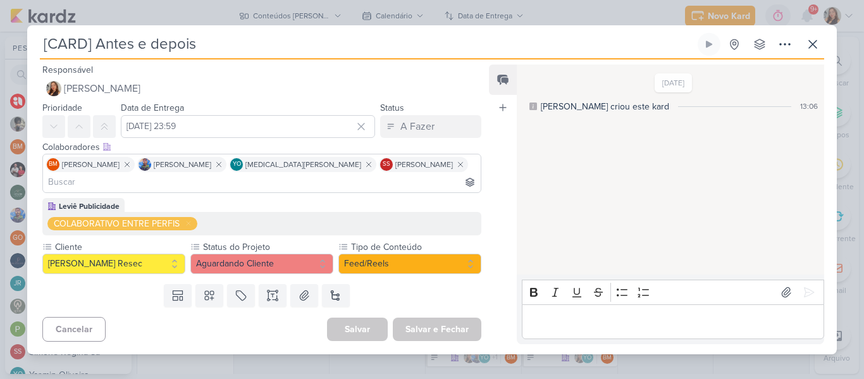
scroll to position [0, 0]
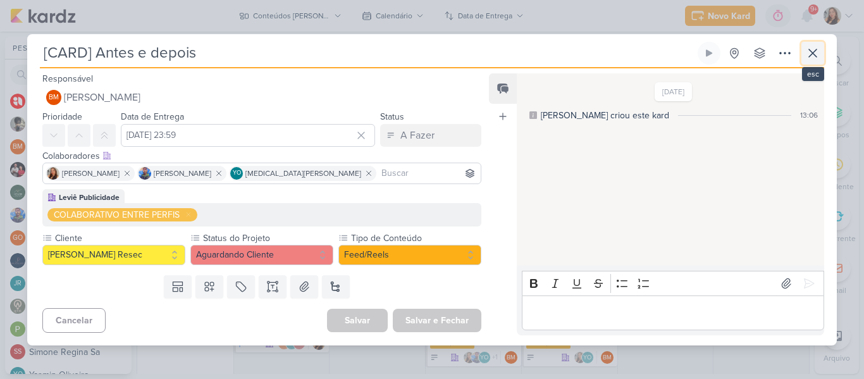
click at [822, 58] on button at bounding box center [813, 53] width 23 height 23
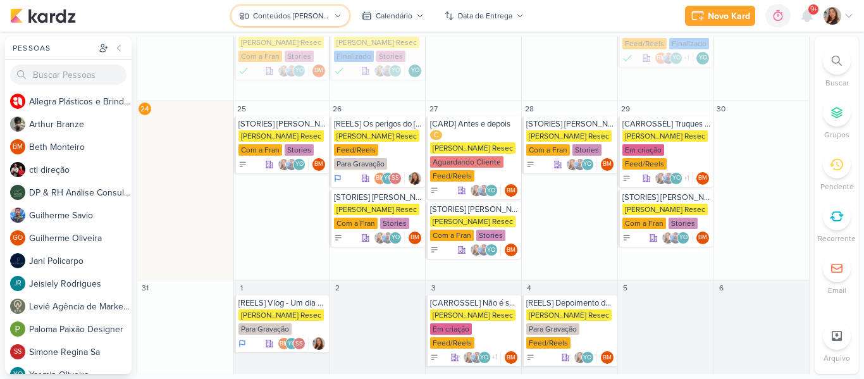
click at [322, 24] on button "Conteúdos [PERSON_NAME]" at bounding box center [290, 16] width 117 height 20
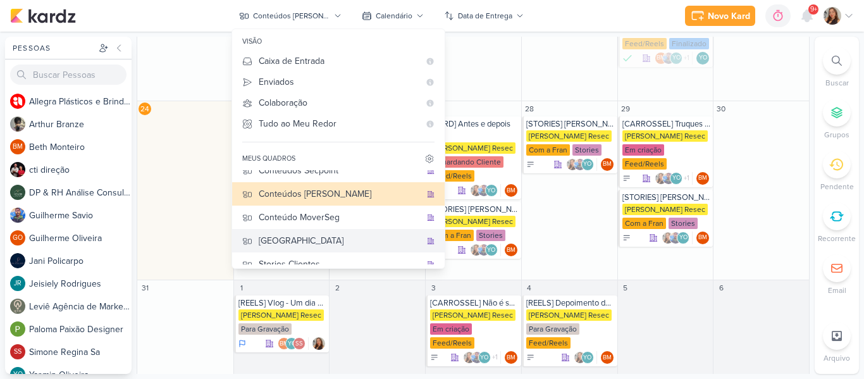
click at [350, 241] on div "[GEOGRAPHIC_DATA]" at bounding box center [340, 240] width 162 height 13
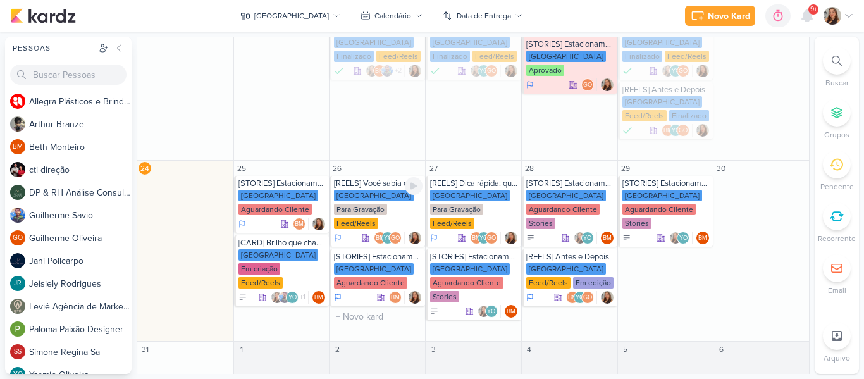
scroll to position [434, 0]
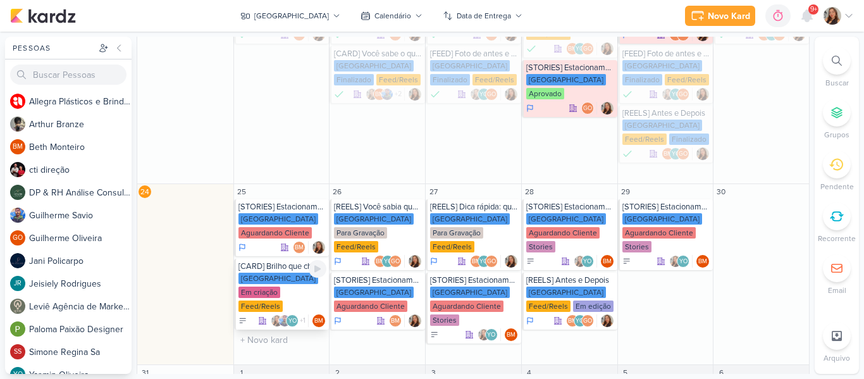
click at [287, 273] on div "[GEOGRAPHIC_DATA] Em criação Feed/Reels" at bounding box center [283, 293] width 89 height 40
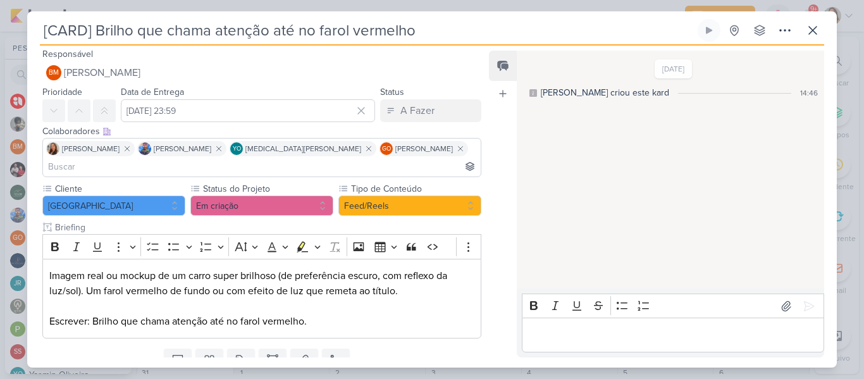
scroll to position [0, 0]
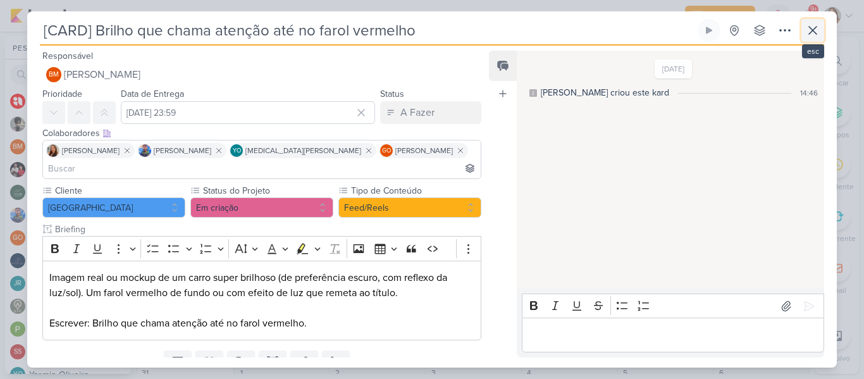
click at [804, 31] on button at bounding box center [813, 30] width 23 height 23
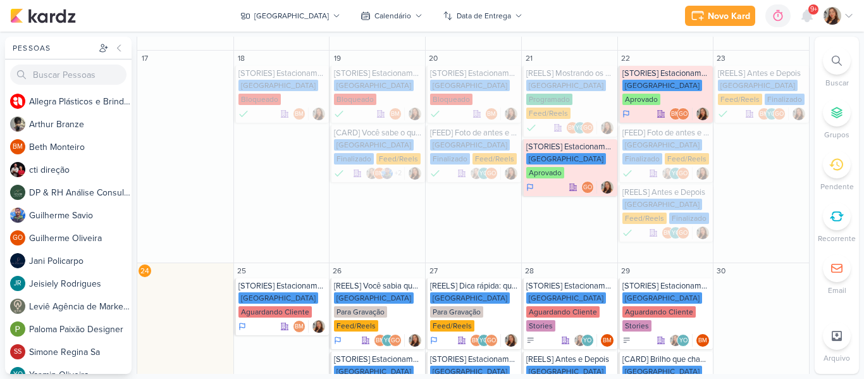
scroll to position [434, 0]
